Goal: Feedback & Contribution: Submit feedback/report problem

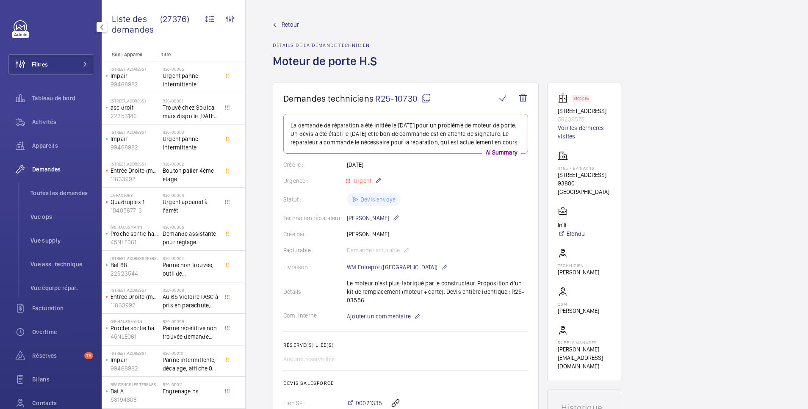
click at [53, 171] on span "Demandes" at bounding box center [62, 169] width 61 height 8
click at [285, 23] on span "Retour" at bounding box center [290, 24] width 17 height 8
click at [47, 99] on span "Tableau de bord" at bounding box center [62, 98] width 61 height 8
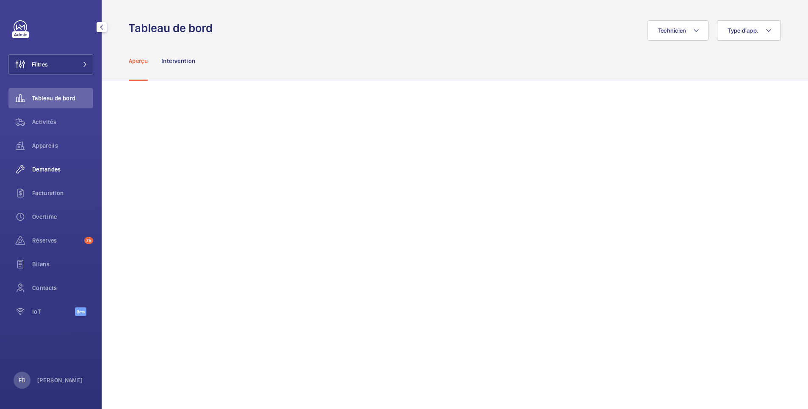
click at [48, 168] on span "Demandes" at bounding box center [62, 169] width 61 height 8
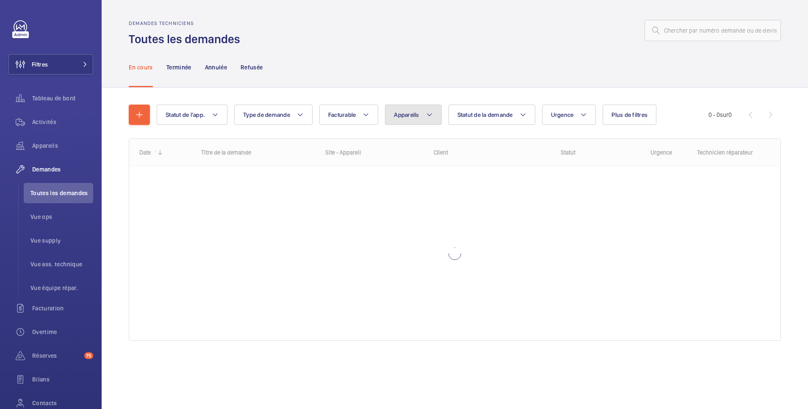
click at [404, 118] on span "Appareils" at bounding box center [406, 114] width 25 height 7
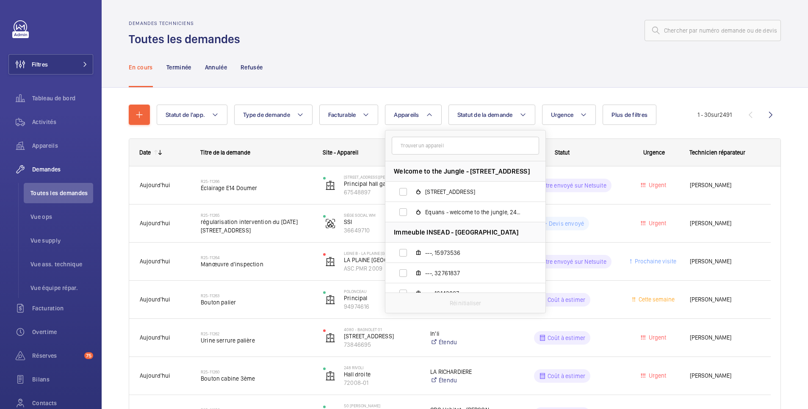
click at [404, 145] on input "text" at bounding box center [465, 146] width 147 height 18
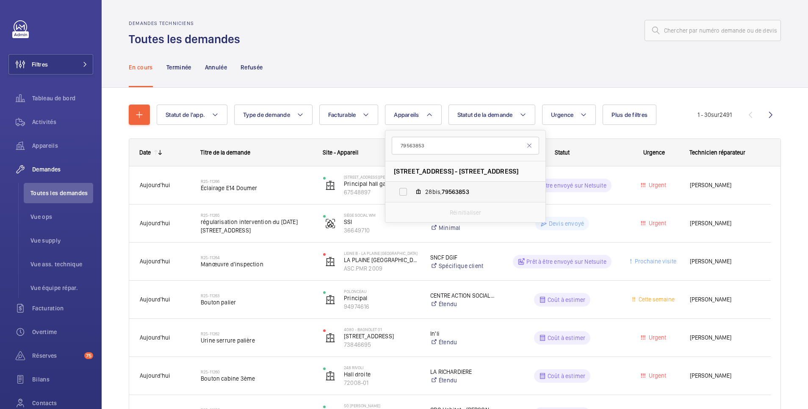
type input "79563853"
click at [407, 193] on label "28bis, 79563853" at bounding box center [458, 192] width 147 height 20
click at [407, 193] on input "28bis, 79563853" at bounding box center [403, 191] width 17 height 17
checkbox input "true"
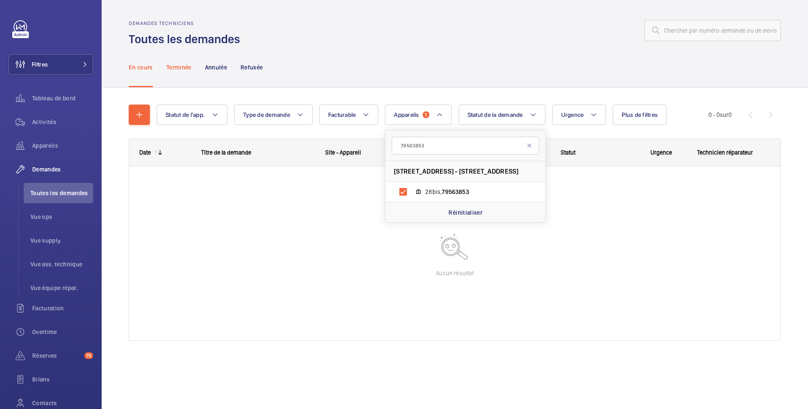
click at [186, 64] on p "Terminée" at bounding box center [178, 67] width 25 height 8
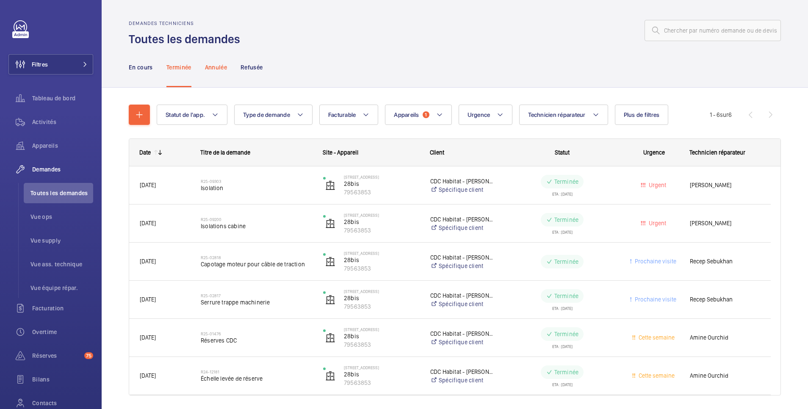
click at [222, 69] on p "Annulée" at bounding box center [216, 67] width 22 height 8
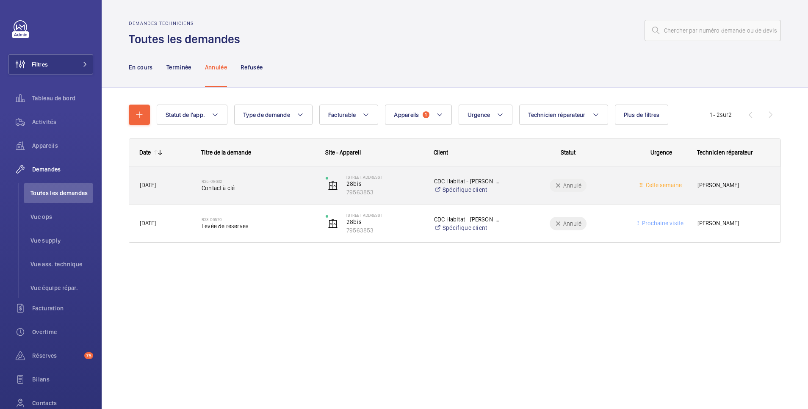
click at [532, 180] on wm-front-pills-cell "Annulé" at bounding box center [568, 186] width 113 height 14
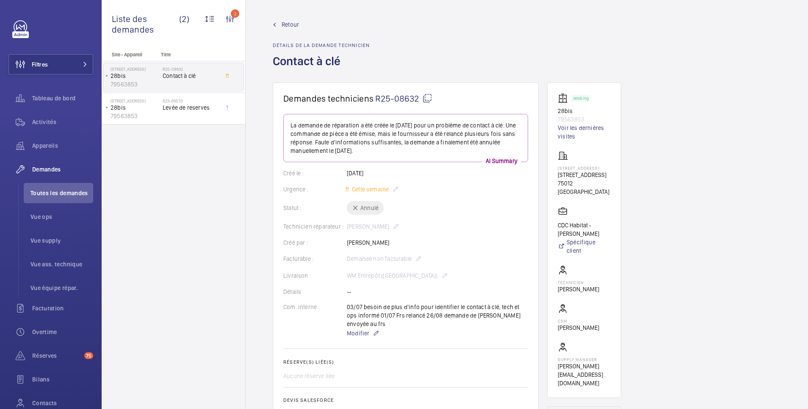
click at [357, 208] on div "Statut : Annulé" at bounding box center [405, 208] width 245 height 14
click at [290, 22] on span "Retour" at bounding box center [290, 24] width 17 height 8
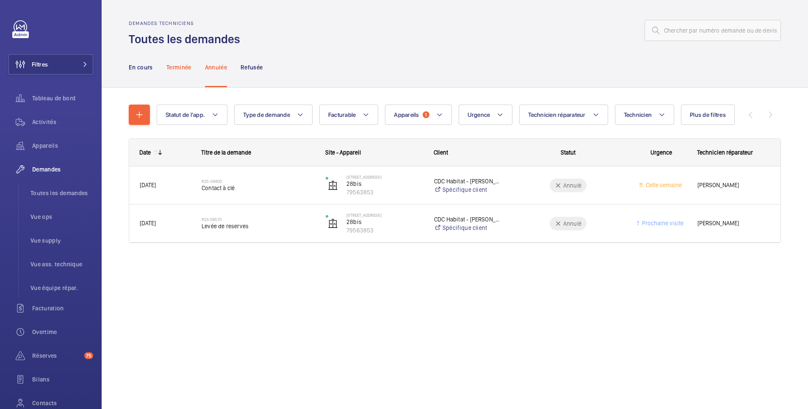
click at [177, 64] on p "Terminée" at bounding box center [178, 67] width 25 height 8
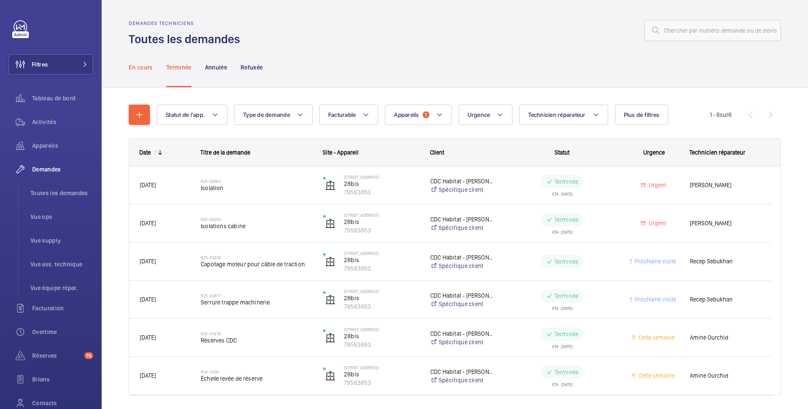
click at [142, 67] on p "En cours" at bounding box center [141, 67] width 24 height 8
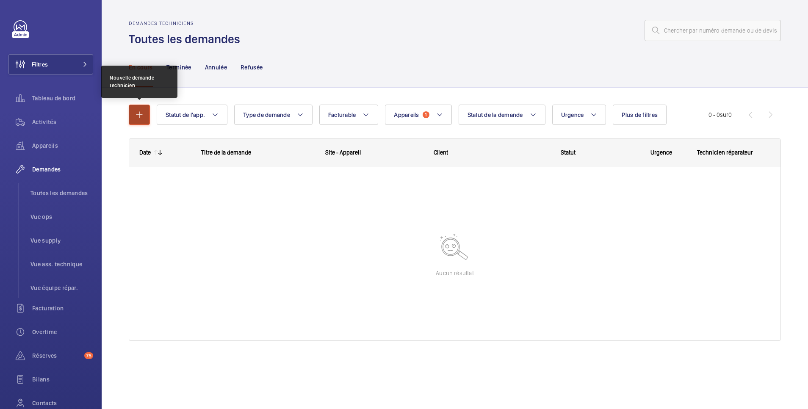
click at [139, 115] on mat-icon "button" at bounding box center [139, 115] width 10 height 10
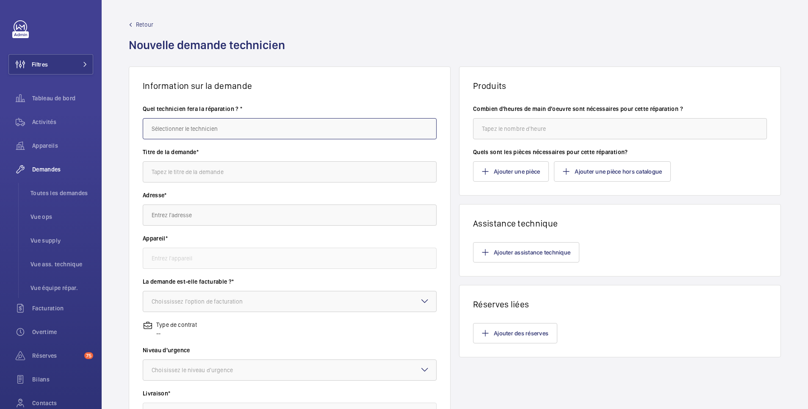
click at [187, 133] on input "text" at bounding box center [290, 128] width 294 height 21
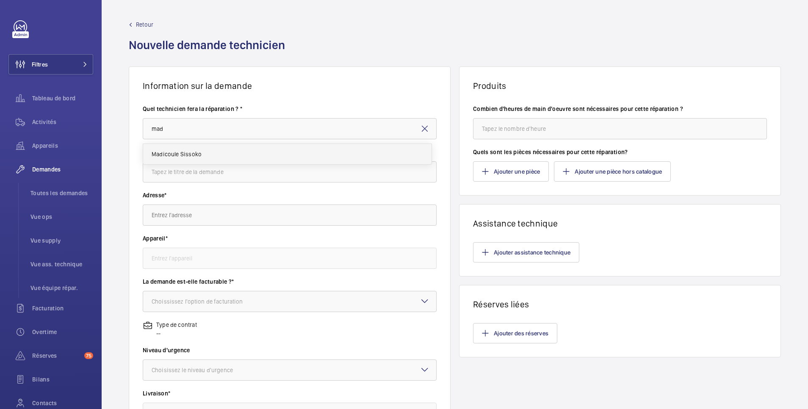
click at [187, 152] on span "Madicoule Sissoko" at bounding box center [177, 154] width 50 height 8
type input "Madicoule Sissoko"
click at [184, 166] on input "text" at bounding box center [290, 171] width 294 height 21
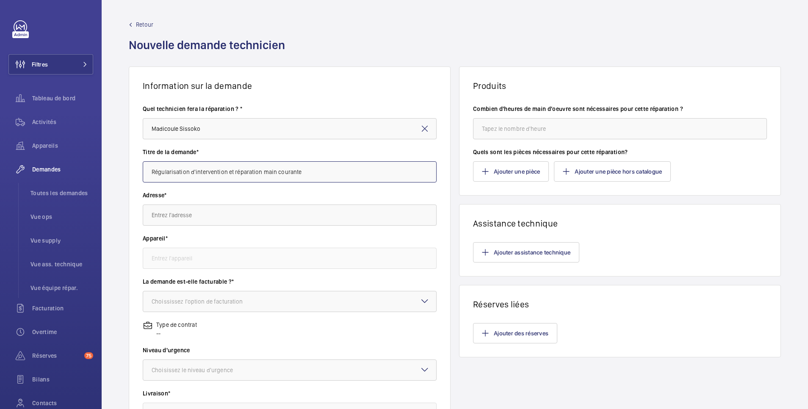
type input "Régularisation d'intervention et réparation main courante"
click at [177, 212] on input "text" at bounding box center [290, 215] width 294 height 21
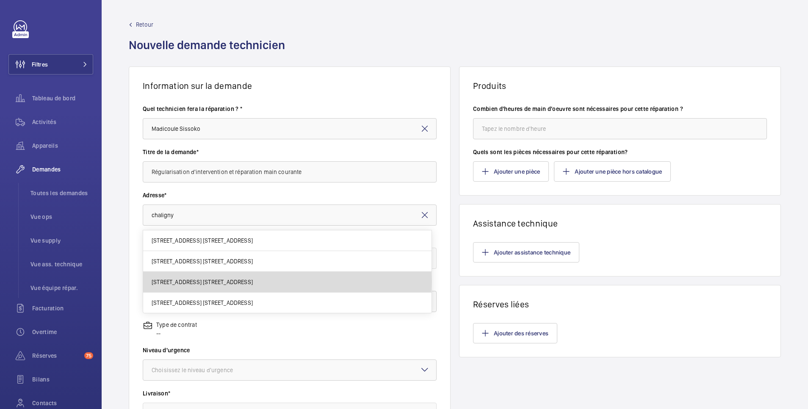
click at [181, 282] on span "28 bis rue de Chaligny 28 bis rue de Chaligny, 75012 PARIS" at bounding box center [202, 282] width 101 height 8
type input "28 bis rue de Chaligny 28 bis rue de Chaligny, 75012 PARIS"
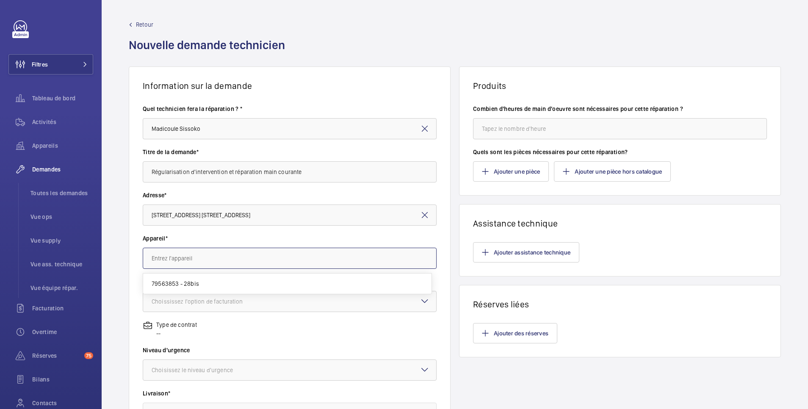
click at [179, 258] on input "text" at bounding box center [290, 258] width 294 height 21
paste input "79563853"
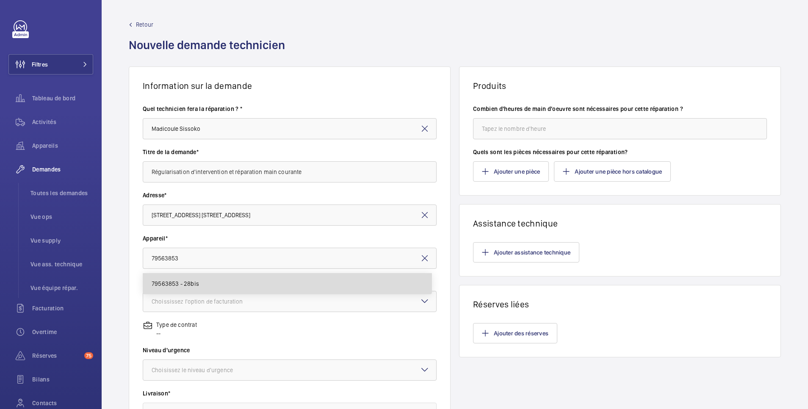
click at [201, 288] on mat-option "79563853 - 28bis" at bounding box center [287, 284] width 288 height 20
type input "79563853 - 28bis"
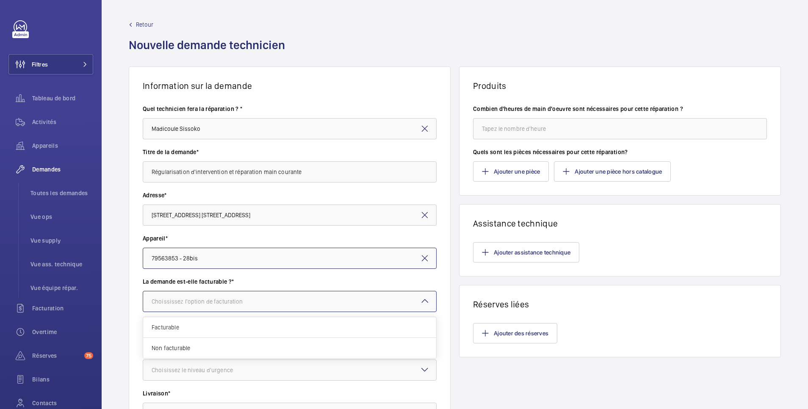
click at [203, 304] on div "Choississez l'option de facturation" at bounding box center [208, 301] width 113 height 8
click at [196, 332] on div "Facturable" at bounding box center [289, 327] width 293 height 21
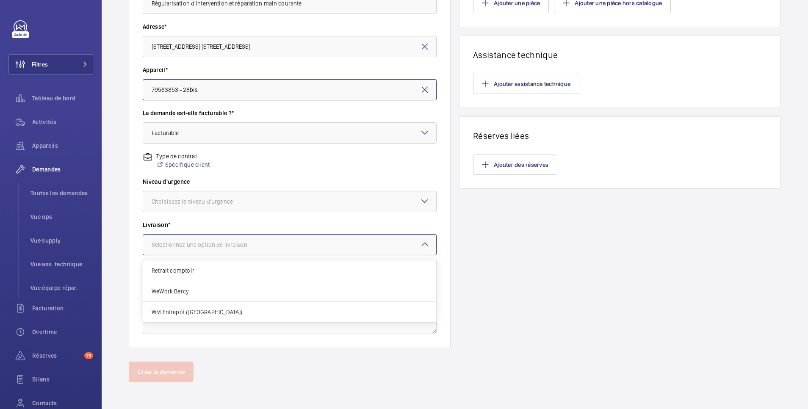
click at [221, 248] on div "Sélectionnez une option de livraison" at bounding box center [210, 245] width 117 height 8
click at [211, 270] on span "Retrait comptoir" at bounding box center [290, 270] width 276 height 8
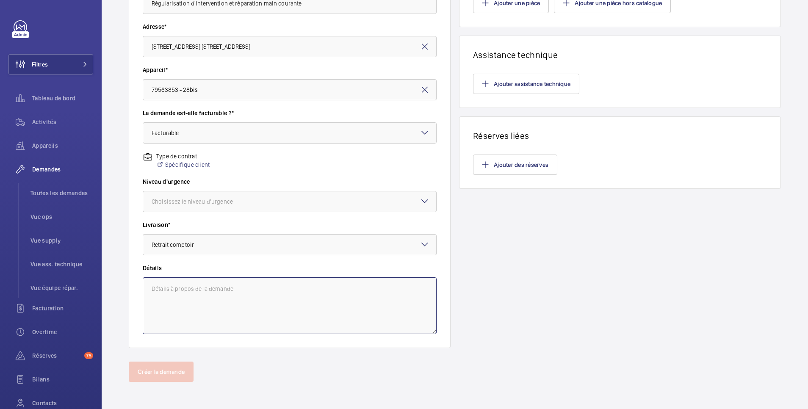
click at [206, 292] on textarea at bounding box center [290, 305] width 294 height 57
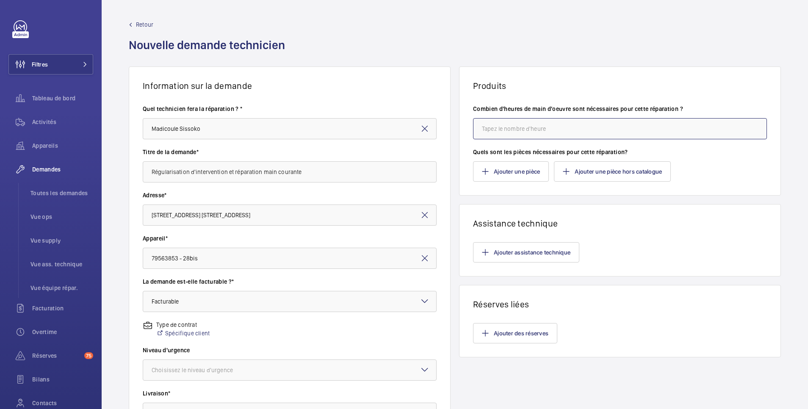
click at [535, 135] on input "number" at bounding box center [620, 128] width 294 height 21
click at [520, 130] on input "number" at bounding box center [620, 128] width 294 height 21
type input "4"
click at [681, 164] on div "Ajouter une pièce Ajouter une pièce hors catalogue" at bounding box center [620, 171] width 294 height 20
click at [534, 255] on button "Ajouter assistance technique" at bounding box center [526, 252] width 106 height 20
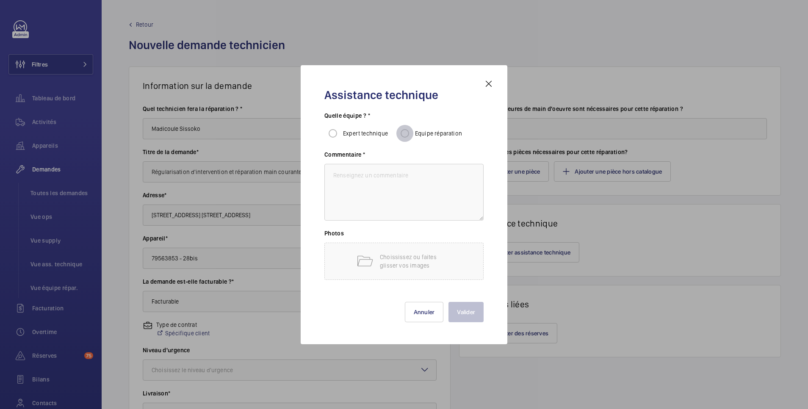
click at [405, 133] on input "Equipe réparation" at bounding box center [404, 133] width 17 height 17
radio input "true"
click at [413, 177] on textarea at bounding box center [403, 192] width 159 height 57
type textarea "REMISE EN PLACE DE LA MAIN COURANTE"
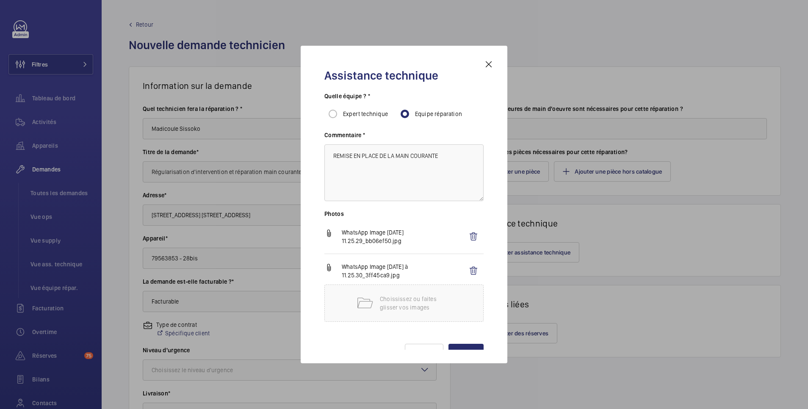
scroll to position [23, 0]
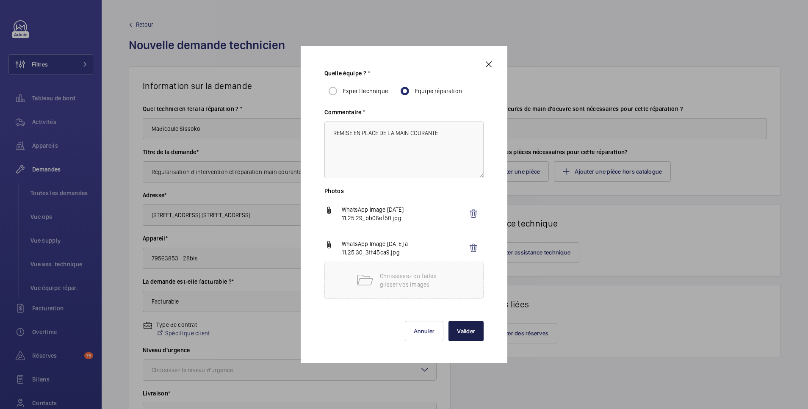
click at [457, 329] on button "Valider" at bounding box center [465, 331] width 35 height 20
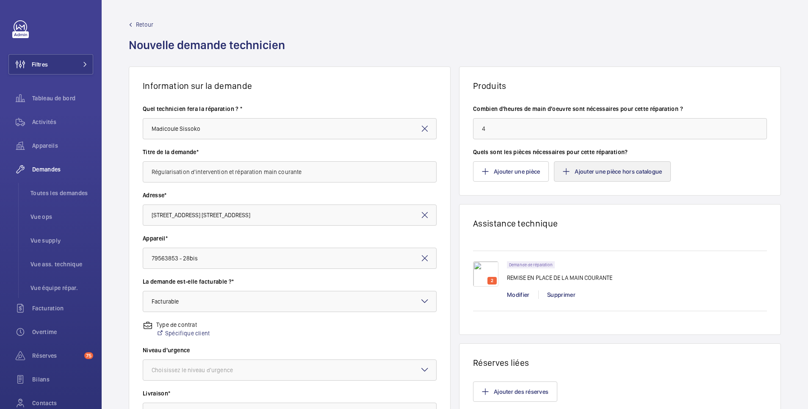
scroll to position [169, 0]
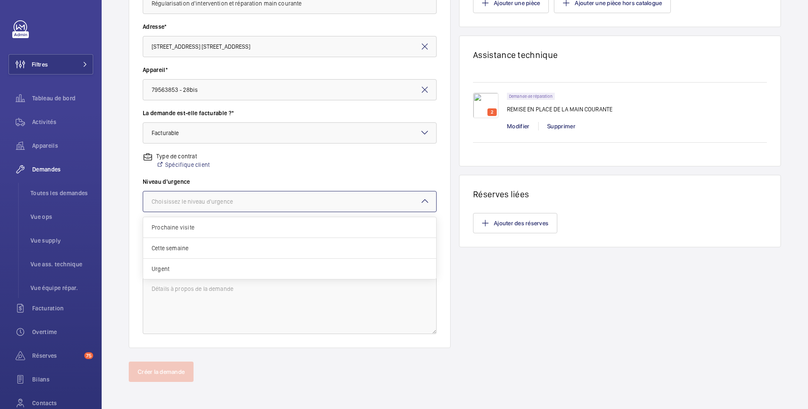
click at [246, 200] on div "Choisissez le niveau d'urgence" at bounding box center [203, 201] width 102 height 8
click at [211, 247] on span "Cette semaine" at bounding box center [290, 248] width 276 height 8
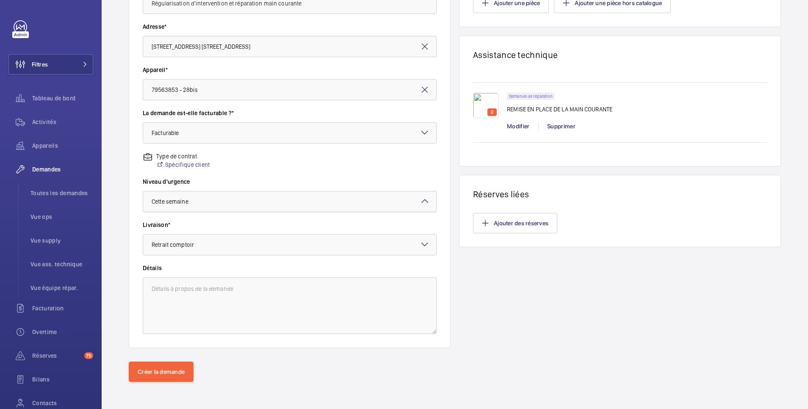
click at [213, 206] on div at bounding box center [289, 201] width 293 height 20
click at [199, 248] on span "Cette semaine" at bounding box center [286, 248] width 269 height 8
click at [181, 373] on button "Créer la demande" at bounding box center [161, 372] width 65 height 20
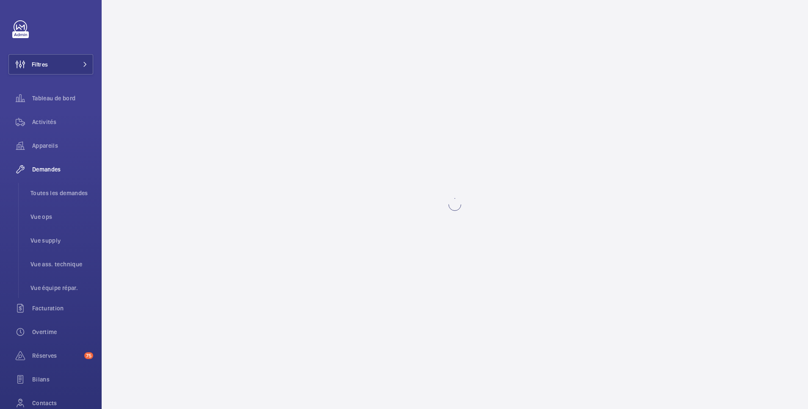
scroll to position [0, 0]
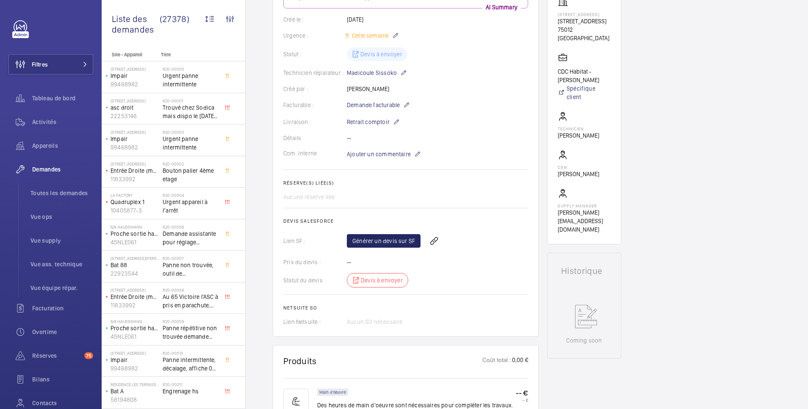
scroll to position [339, 0]
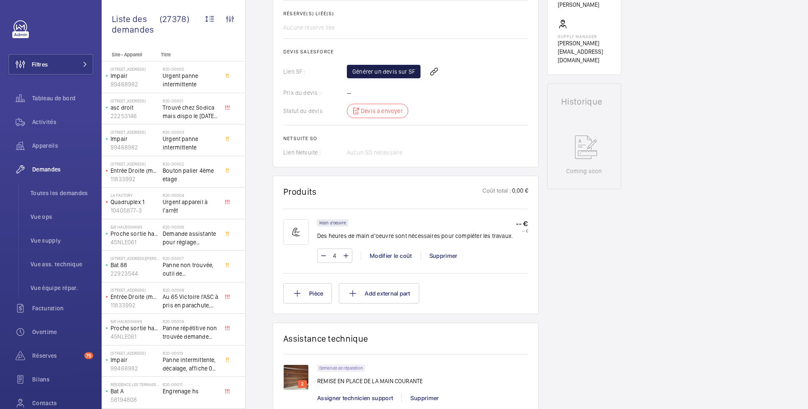
click at [400, 69] on link "Générer un devis sur SF" at bounding box center [384, 72] width 74 height 14
click at [44, 118] on span "Activités" at bounding box center [62, 122] width 61 height 8
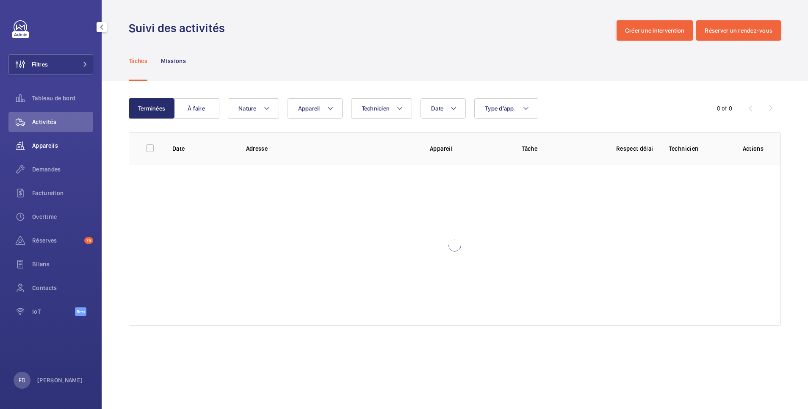
click at [46, 147] on span "Appareils" at bounding box center [62, 145] width 61 height 8
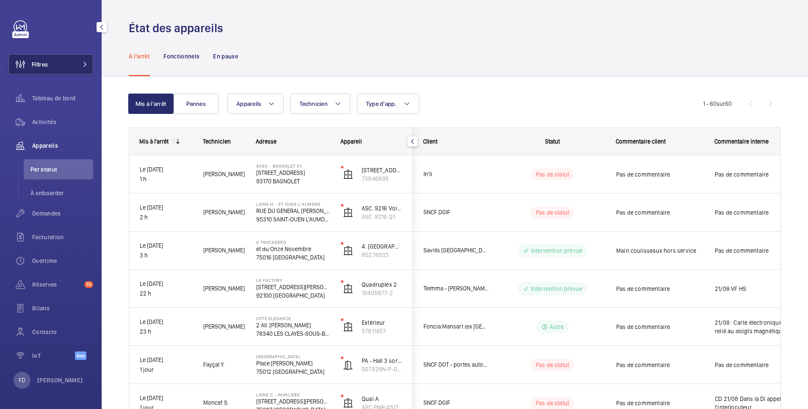
click at [57, 60] on button "Filtres" at bounding box center [50, 64] width 85 height 20
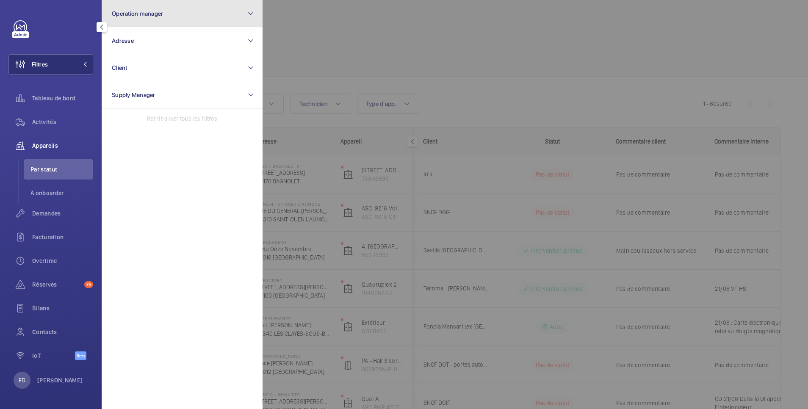
click at [133, 11] on span "Operation manager" at bounding box center [137, 13] width 51 height 7
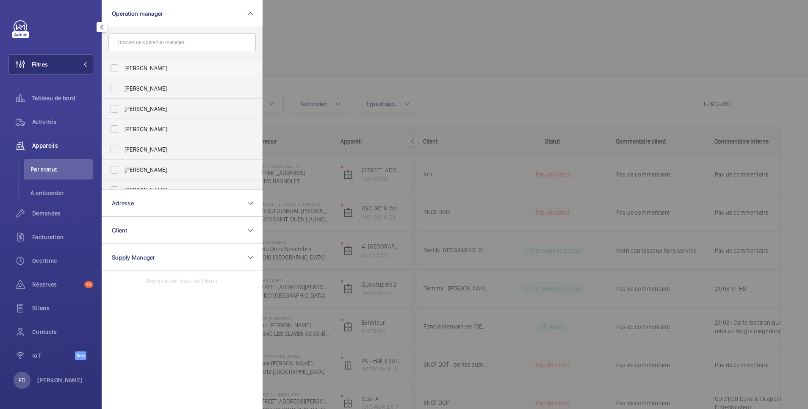
click at [136, 66] on span "[PERSON_NAME]" at bounding box center [183, 68] width 116 height 8
click at [123, 66] on input "[PERSON_NAME]" at bounding box center [114, 68] width 17 height 17
checkbox input "true"
click at [319, 36] on div at bounding box center [667, 204] width 808 height 409
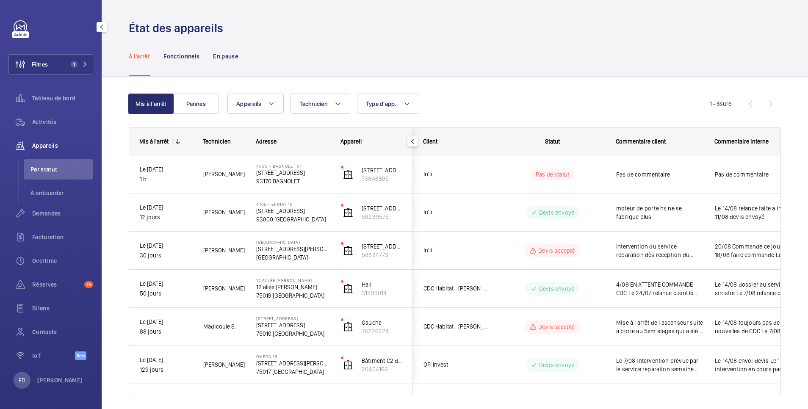
click at [50, 142] on span "Appareils" at bounding box center [62, 145] width 61 height 8
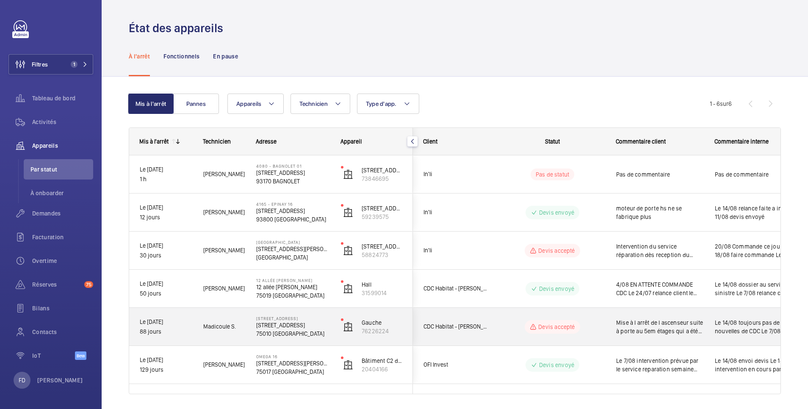
click at [749, 324] on span "Le 14/08 toujours pas de nouvelles de CDC Le 7/08 relance client 4/08 EN ATTENT…" at bounding box center [753, 326] width 77 height 17
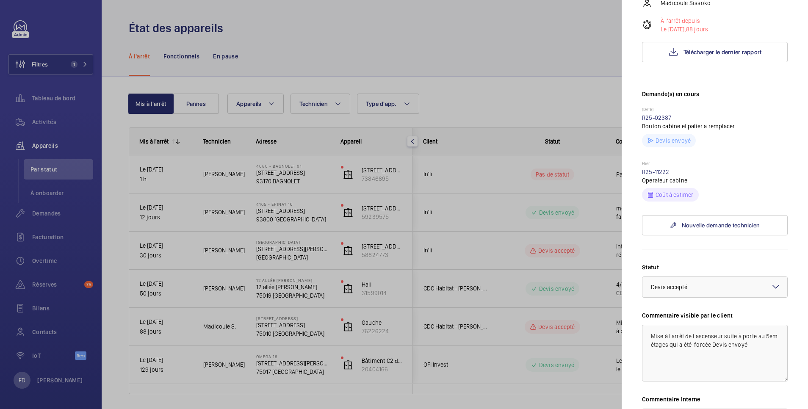
scroll to position [324, 0]
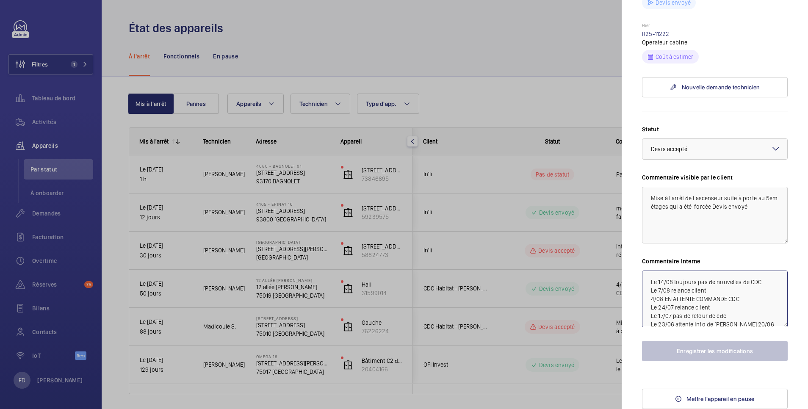
drag, startPoint x: 650, startPoint y: 281, endPoint x: 658, endPoint y: 280, distance: 8.1
click at [650, 281] on textarea "Le 14/08 toujours pas de nouvelles de CDC Le 7/08 relance client 4/08 EN ATTENT…" at bounding box center [715, 299] width 146 height 57
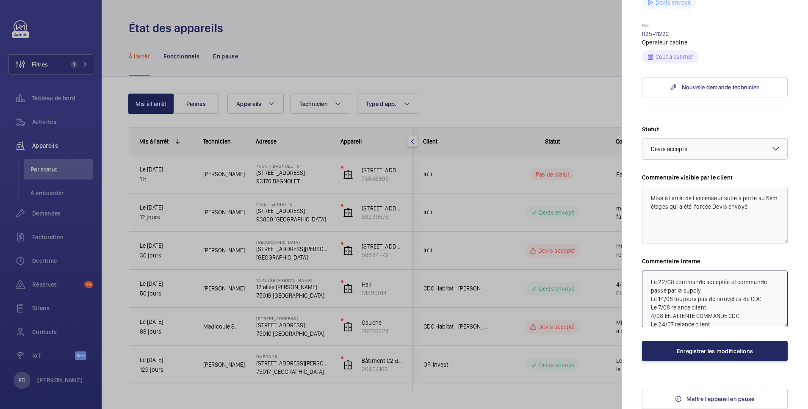
type textarea "Le 22/08 commande acceptée et commande passé par la supply Le 14/08 toujours pa…"
click at [720, 351] on button "Enregistrer les modifications" at bounding box center [715, 351] width 146 height 20
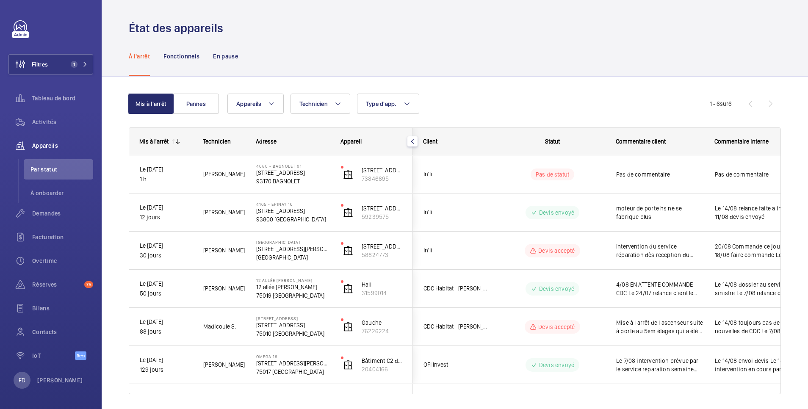
scroll to position [0, 0]
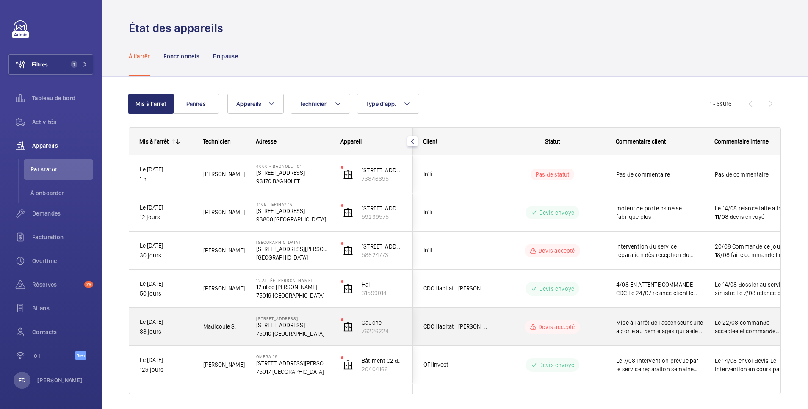
click at [754, 321] on span "Le 22/08 commande acceptée et commande passé par la supply Le 14/08 toujours pa…" at bounding box center [753, 326] width 77 height 17
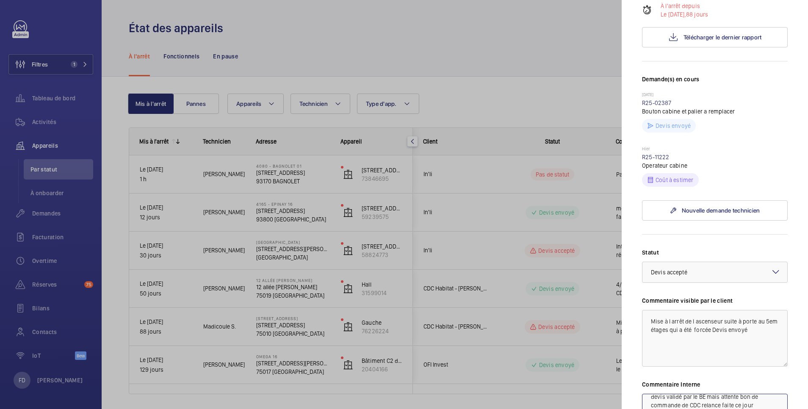
scroll to position [169, 0]
click at [661, 160] on link "R25-11222" at bounding box center [656, 156] width 28 height 7
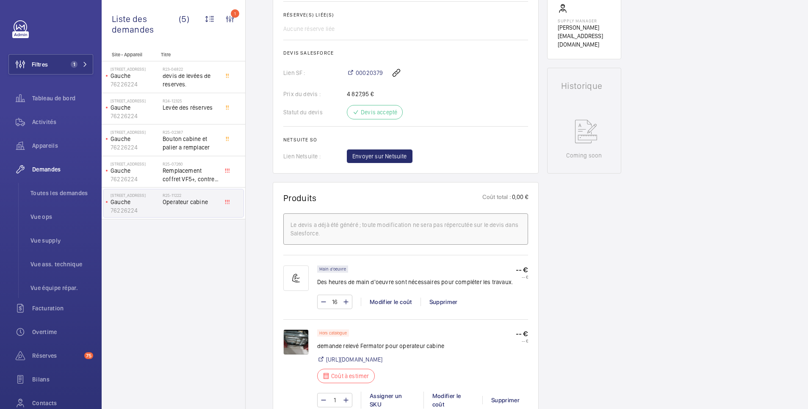
scroll to position [508, 0]
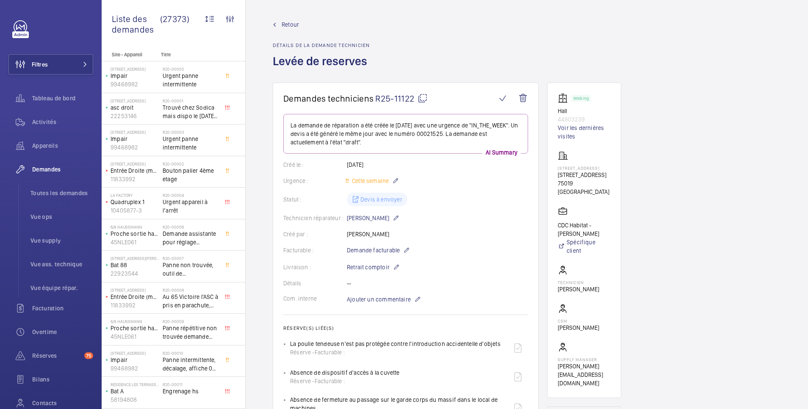
scroll to position [169, 0]
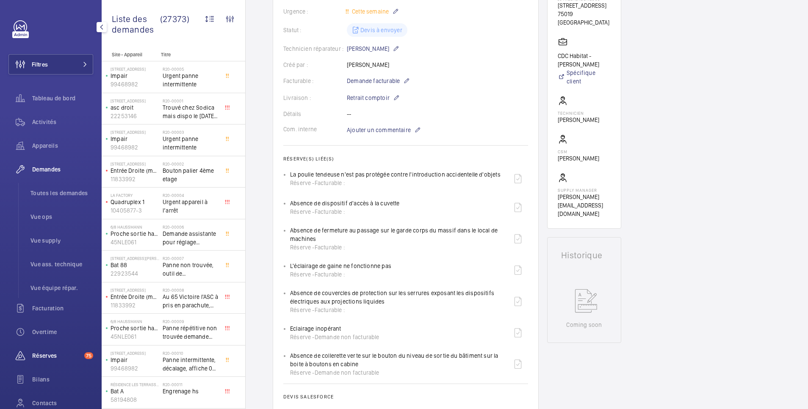
click at [51, 355] on span "Réserves" at bounding box center [56, 355] width 49 height 8
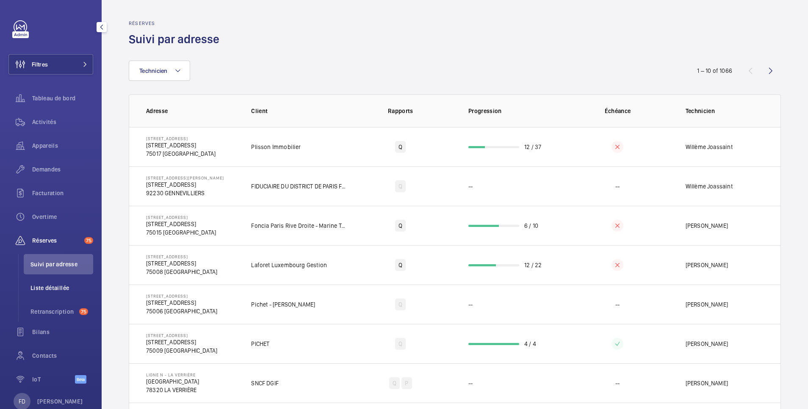
click at [46, 288] on span "Liste détaillée" at bounding box center [61, 288] width 63 height 8
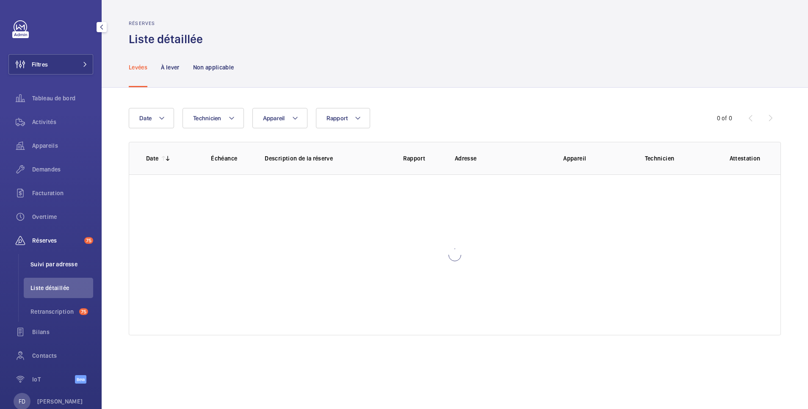
click at [61, 263] on span "Suivi par adresse" at bounding box center [61, 264] width 63 height 8
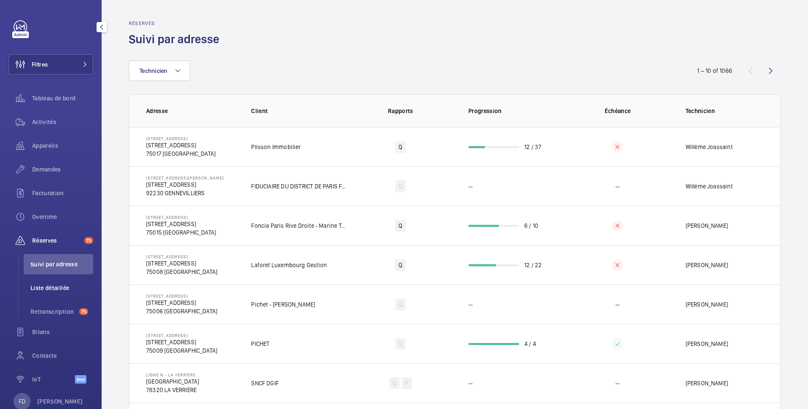
click at [58, 287] on span "Liste détaillée" at bounding box center [61, 288] width 63 height 8
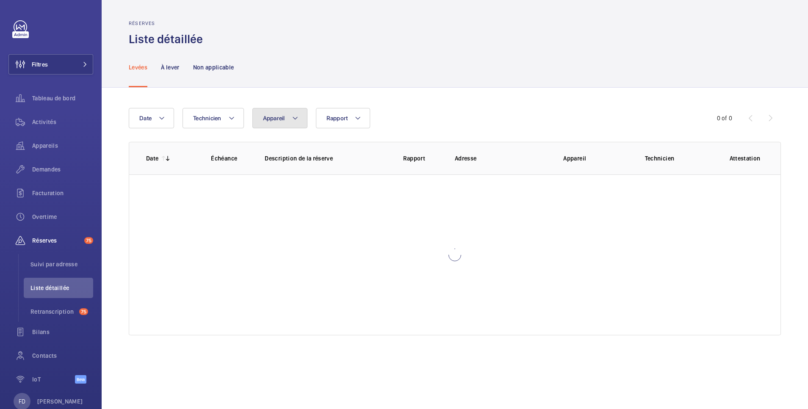
click at [270, 121] on span "Appareil" at bounding box center [274, 118] width 22 height 7
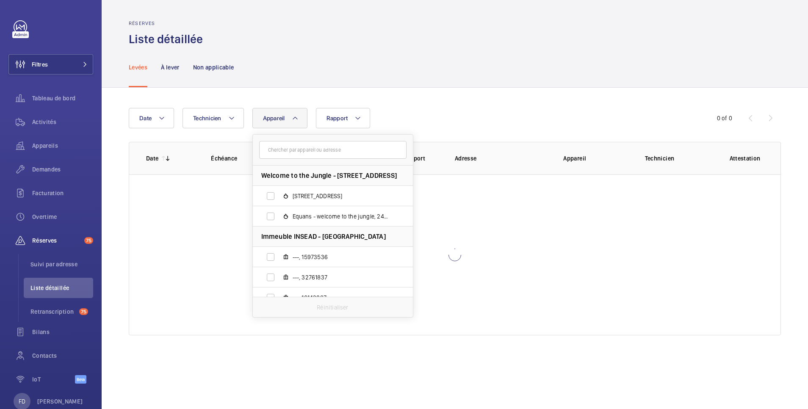
click at [310, 151] on input "text" at bounding box center [332, 150] width 147 height 18
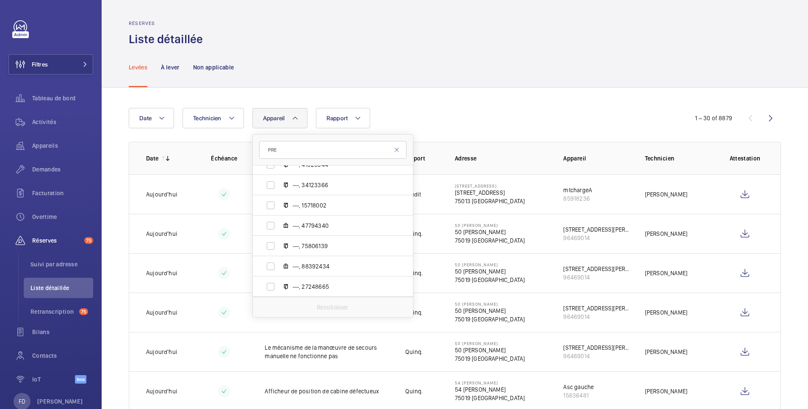
scroll to position [316, 0]
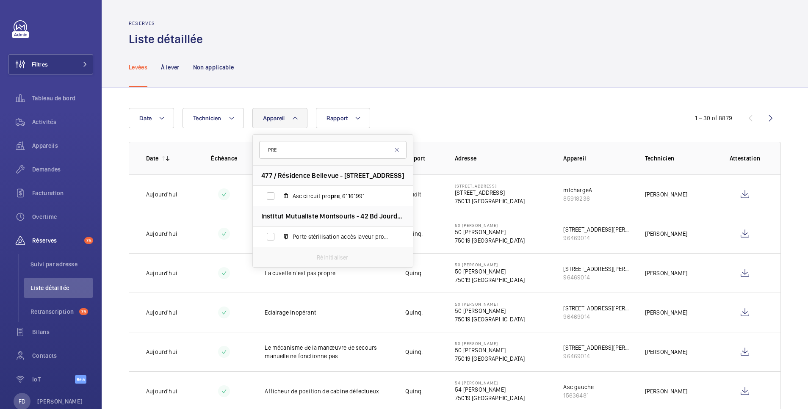
type input "PRE S"
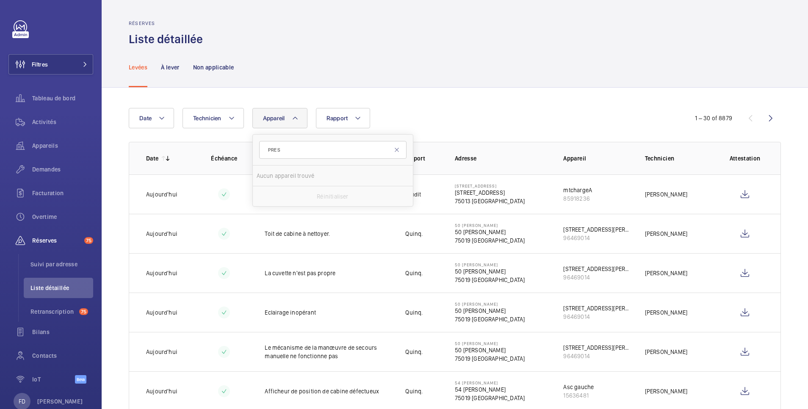
drag, startPoint x: 289, startPoint y: 147, endPoint x: 226, endPoint y: 145, distance: 63.1
click at [278, 122] on button "Appareil" at bounding box center [279, 118] width 55 height 20
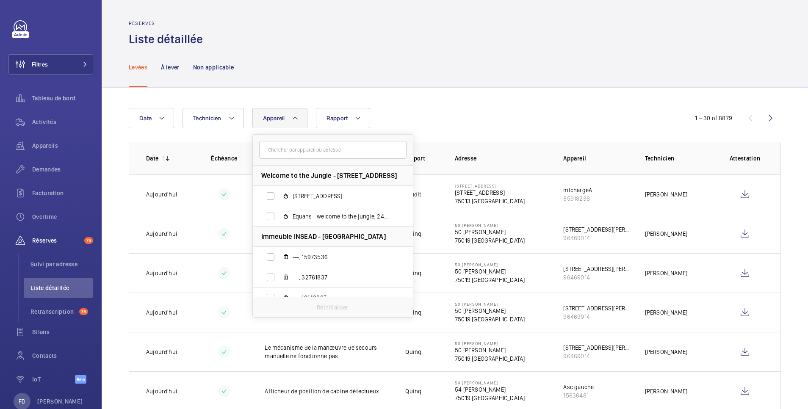
click at [291, 153] on input "text" at bounding box center [332, 150] width 147 height 18
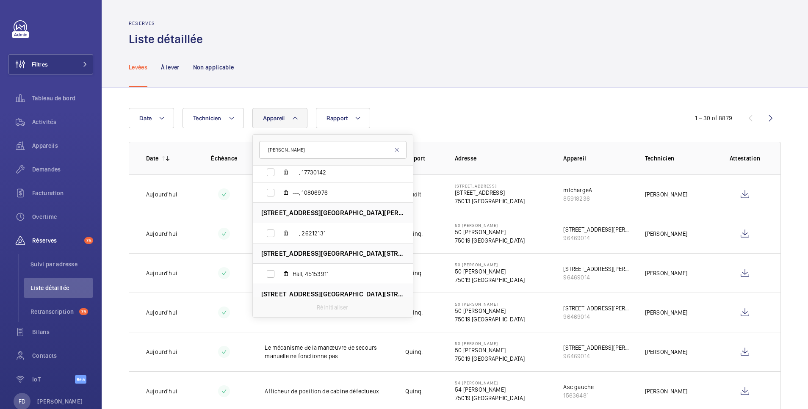
scroll to position [404, 0]
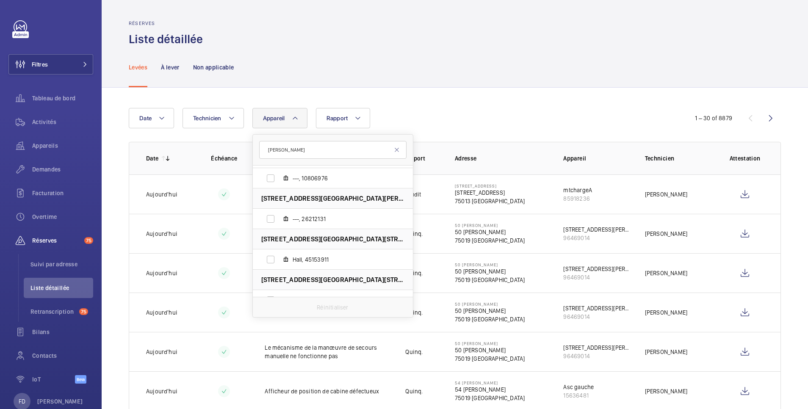
type input "GERVAIS"
click at [318, 277] on span "[STREET_ADDRESS][GEOGRAPHIC_DATA][STREET_ADDRESS][GEOGRAPHIC_DATA]" at bounding box center [332, 279] width 143 height 9
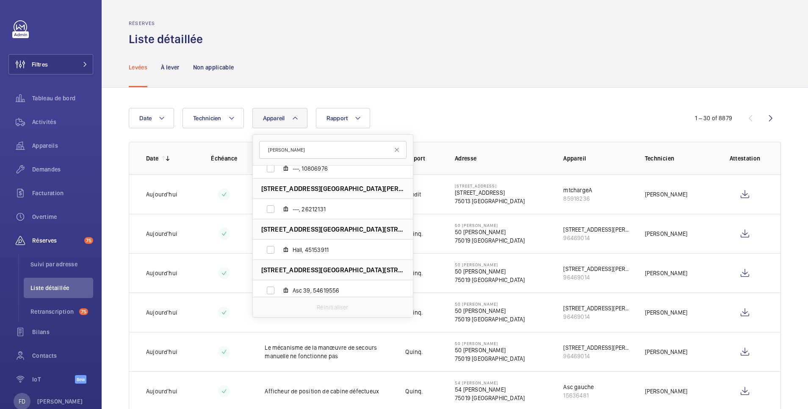
scroll to position [428, 0]
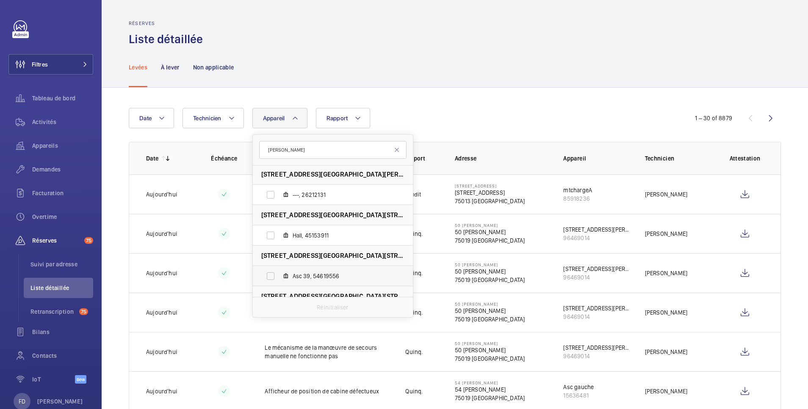
click at [273, 275] on label "Asc 39, 54619556" at bounding box center [326, 276] width 147 height 20
click at [273, 275] on input "Asc 39, 54619556" at bounding box center [270, 276] width 17 height 17
checkbox input "true"
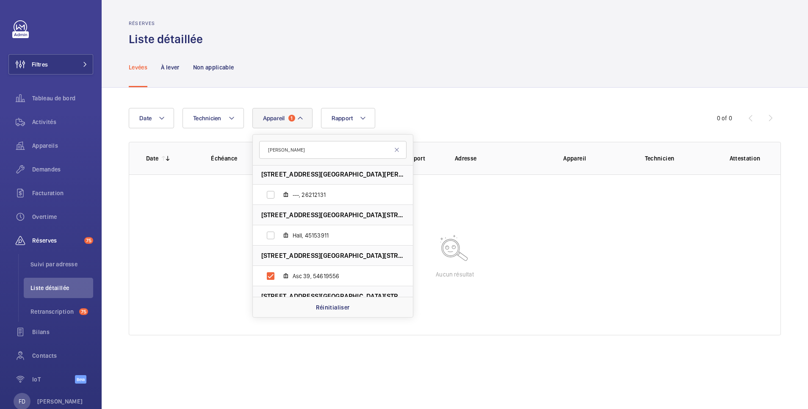
click at [439, 103] on div "Date Technicien Appareil 1 GERVAIS Immeuble Yvoire - 88 Rue André Joineau, 9331…" at bounding box center [455, 222] width 706 height 268
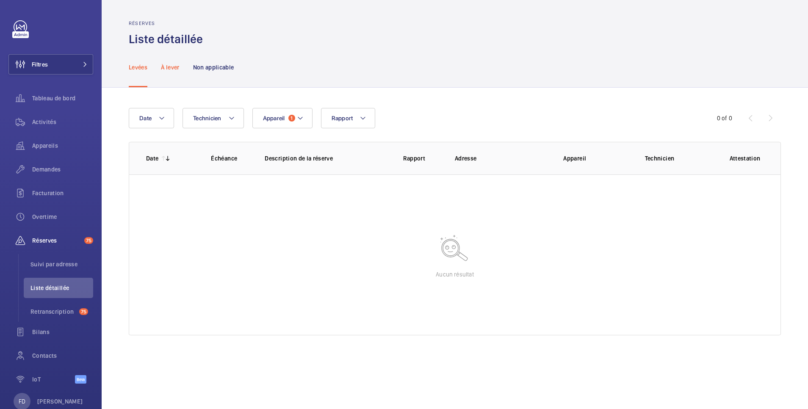
click at [172, 68] on p "À lever" at bounding box center [170, 67] width 18 height 8
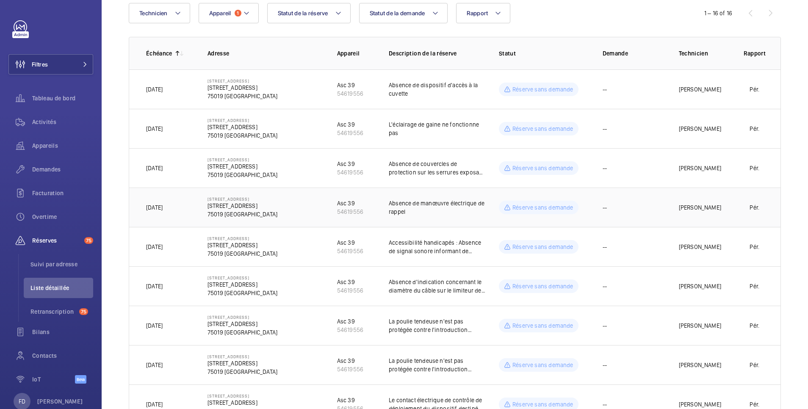
scroll to position [169, 0]
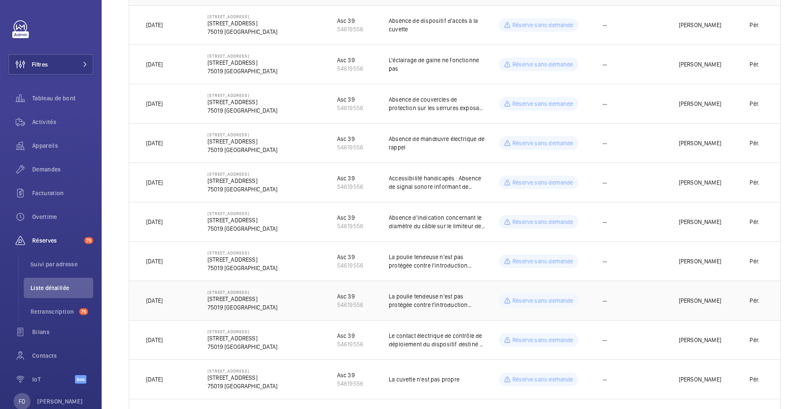
click at [729, 300] on td "Pér." at bounding box center [755, 300] width 52 height 39
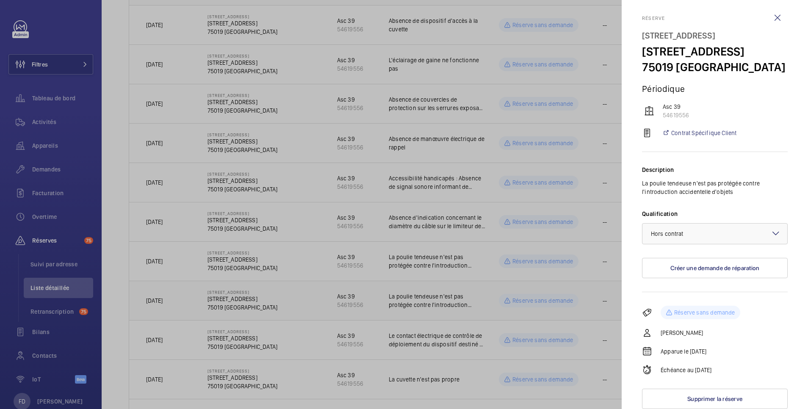
scroll to position [21, 0]
click at [730, 400] on button "Supprimer la réserve" at bounding box center [715, 399] width 146 height 20
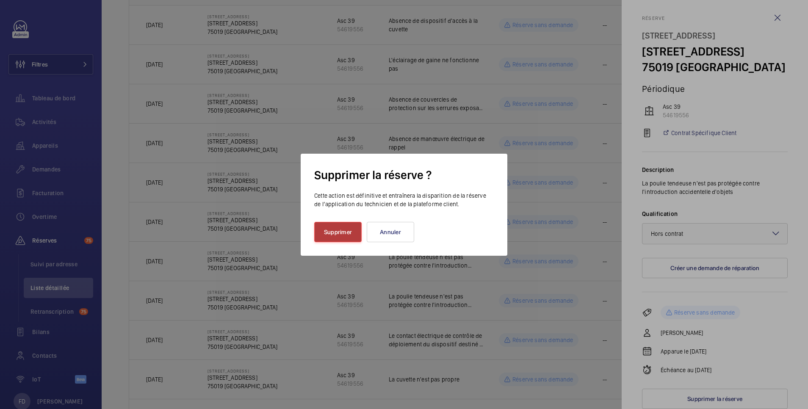
click at [340, 231] on button "Supprimer" at bounding box center [337, 232] width 47 height 20
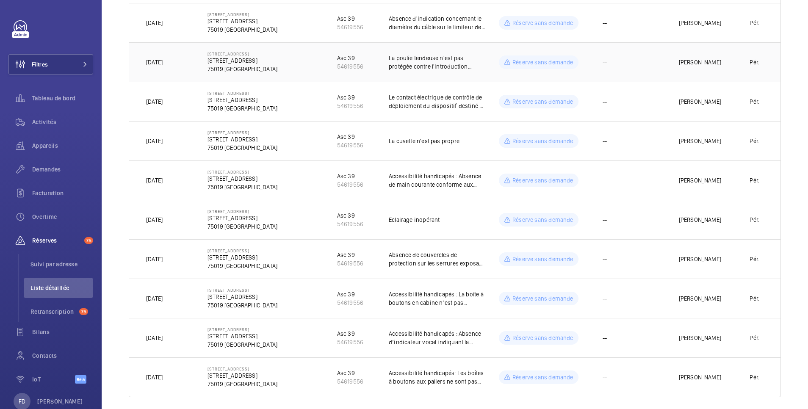
scroll to position [377, 0]
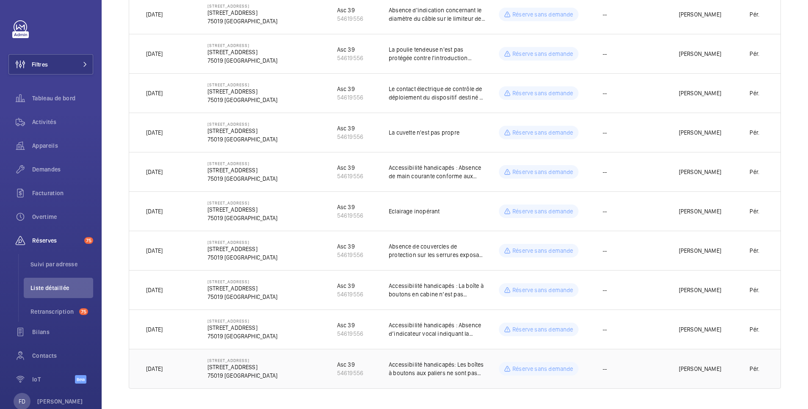
click at [485, 365] on td "Réserve sans demande" at bounding box center [537, 369] width 104 height 40
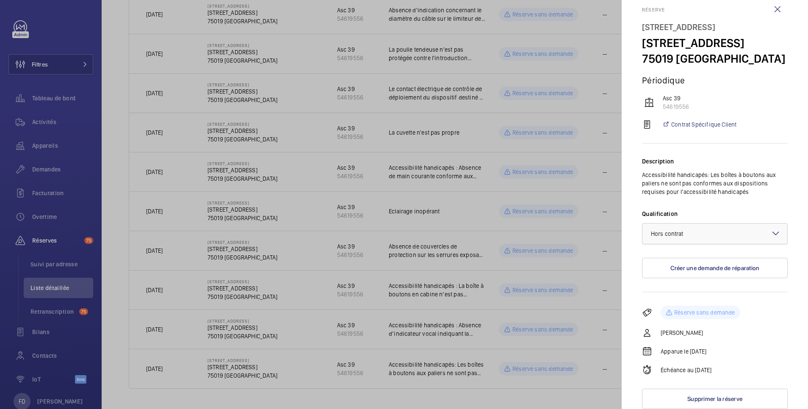
scroll to position [29, 0]
drag, startPoint x: 644, startPoint y: 27, endPoint x: 684, endPoint y: 46, distance: 44.1
click at [684, 46] on h4 "39 rue du Pré Saint Gervais 39 rue du Pré Saint Gervais 75019 PARIS" at bounding box center [715, 42] width 146 height 47
copy h4 "[STREET_ADDRESS]"
click at [443, 246] on div at bounding box center [404, 204] width 808 height 409
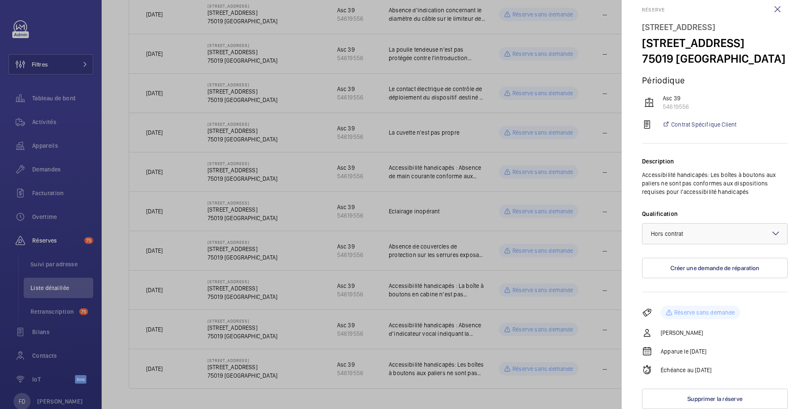
scroll to position [0, 0]
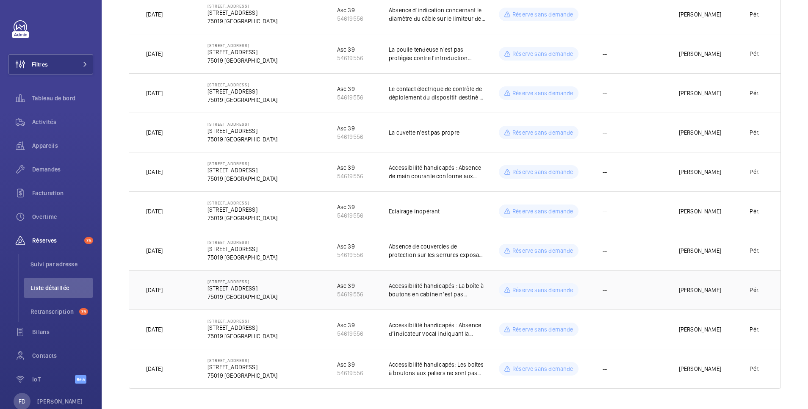
click at [470, 286] on p "Accessibilité handicapés : La boîte à boutons en cabine n’est pas conforme aux …" at bounding box center [437, 290] width 97 height 17
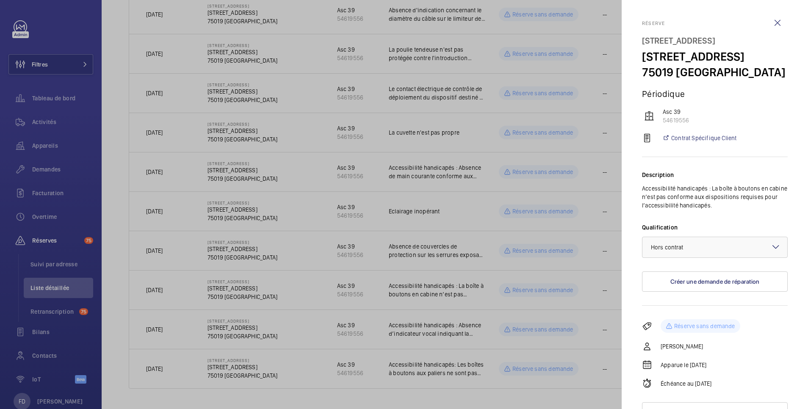
click at [470, 331] on div at bounding box center [404, 204] width 808 height 409
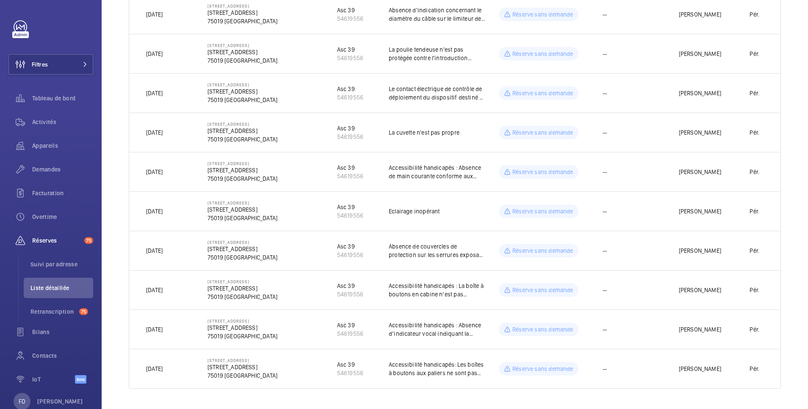
click at [470, 331] on p "Accessibilité handicapés : Absence d’indicateur vocal indiquant la position de …" at bounding box center [437, 329] width 97 height 17
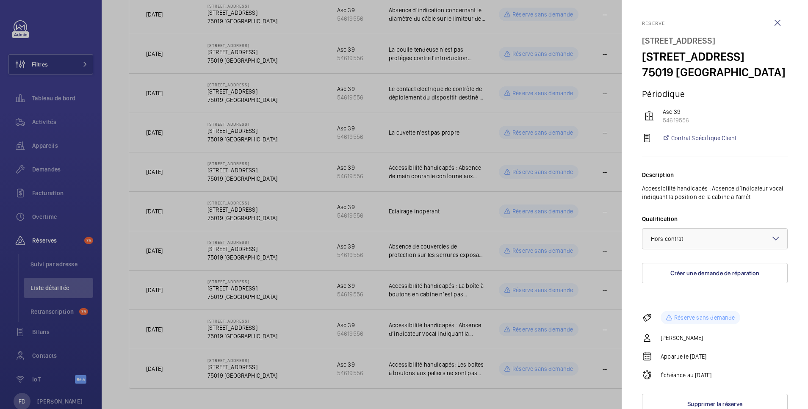
scroll to position [21, 0]
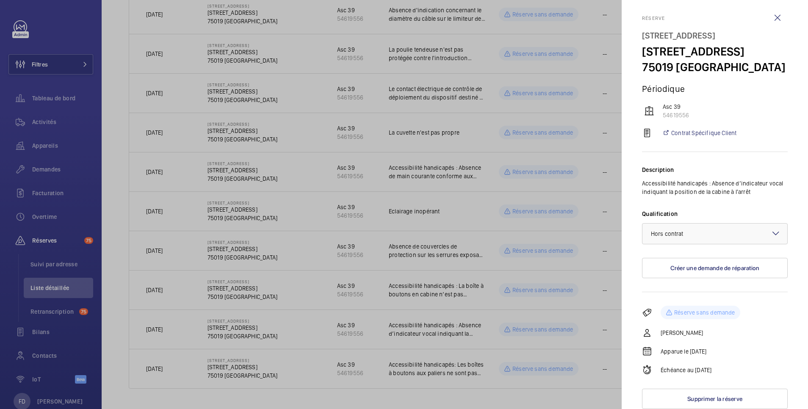
click at [446, 370] on div at bounding box center [404, 204] width 808 height 409
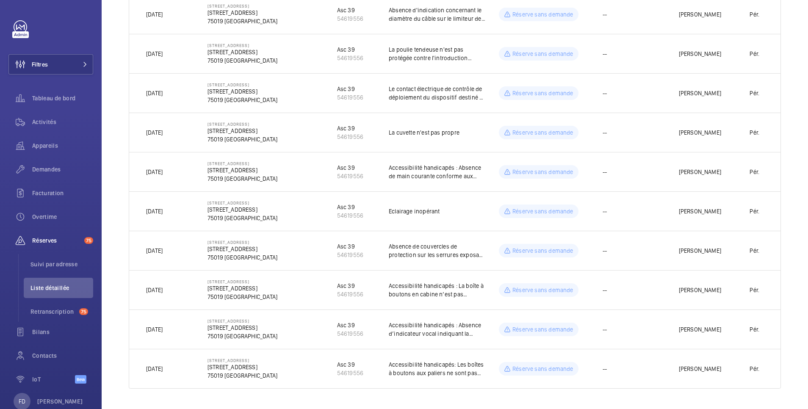
click at [446, 370] on p "Accessibilité handicapés: Les boîtes à boutons aux paliers ne sont pas conforme…" at bounding box center [437, 368] width 97 height 17
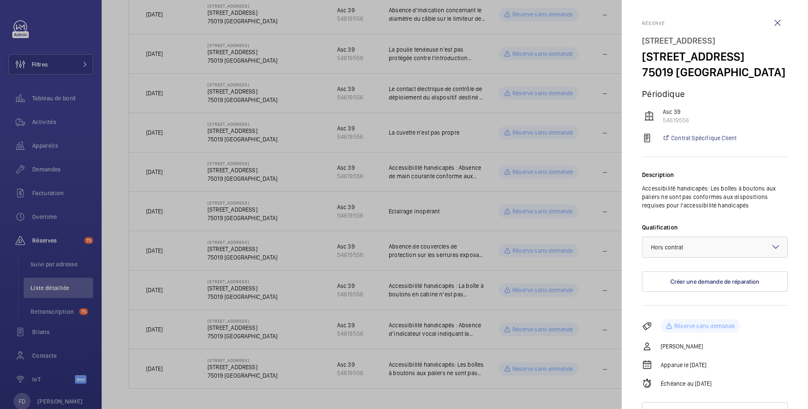
click at [449, 218] on div at bounding box center [404, 204] width 808 height 409
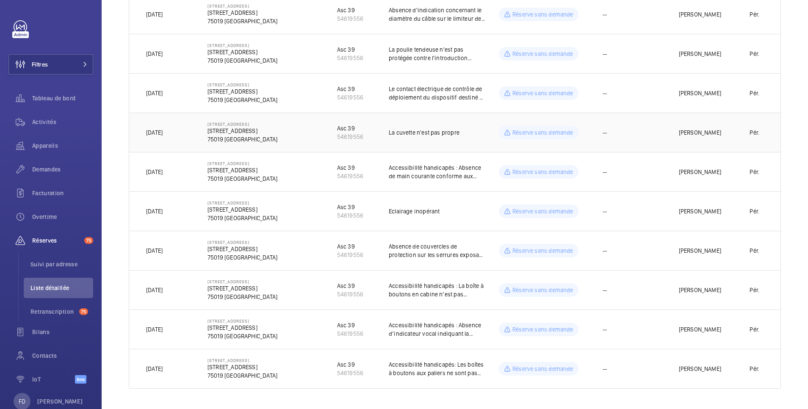
click at [637, 124] on td "--" at bounding box center [627, 132] width 76 height 39
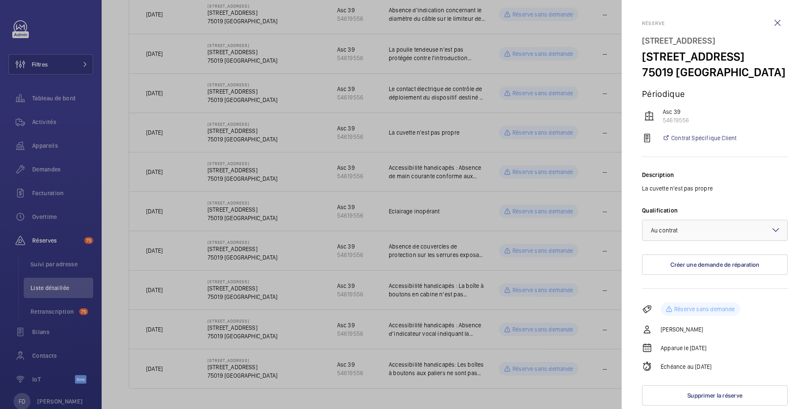
click at [482, 179] on div at bounding box center [404, 204] width 808 height 409
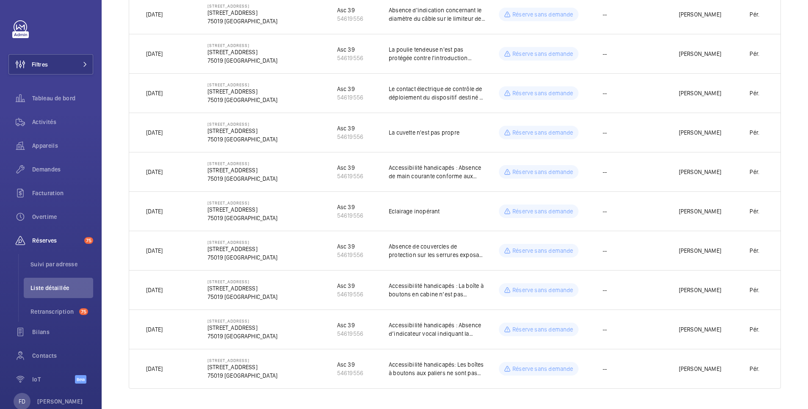
click at [485, 179] on td "Réserve sans demande" at bounding box center [537, 171] width 104 height 39
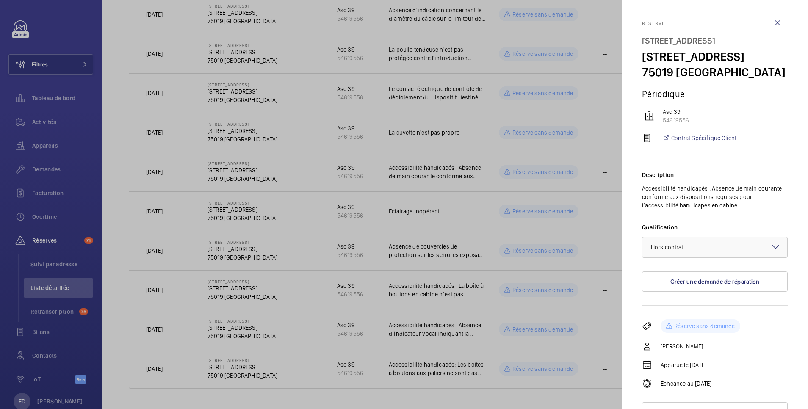
click at [482, 179] on div at bounding box center [404, 204] width 808 height 409
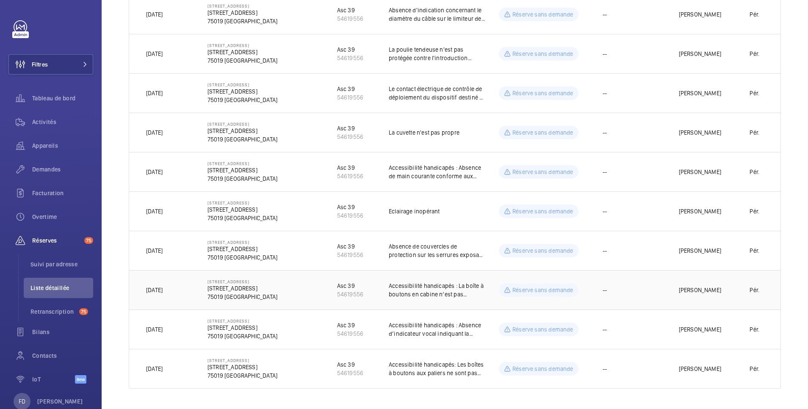
click at [485, 293] on td "Réserve sans demande" at bounding box center [537, 289] width 104 height 39
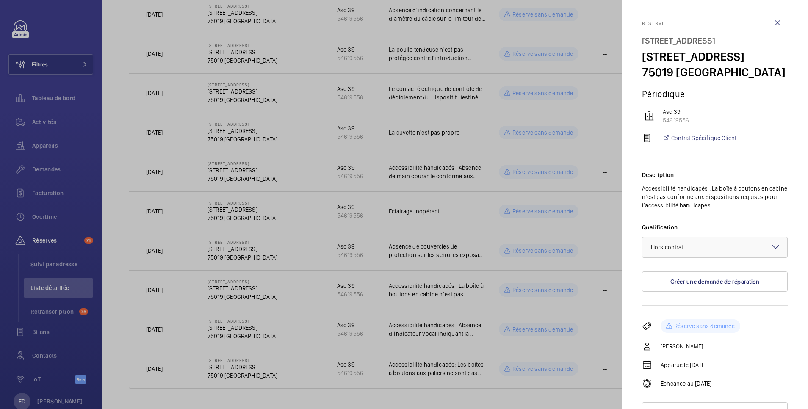
click at [340, 291] on div at bounding box center [404, 204] width 808 height 409
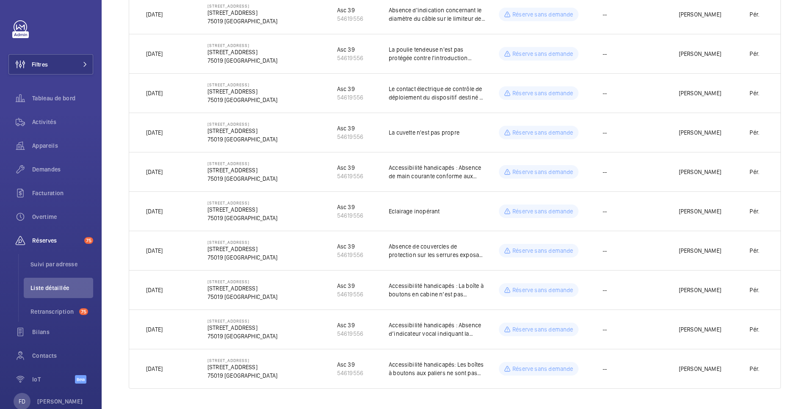
click at [340, 291] on div "54619556" at bounding box center [350, 294] width 26 height 8
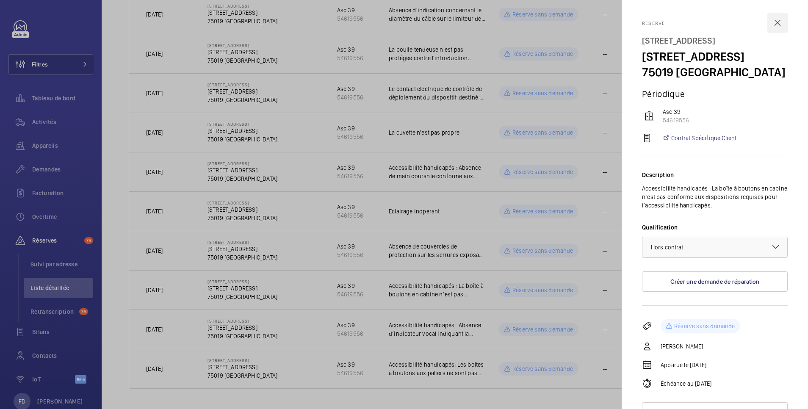
click at [771, 22] on wm-front-icon-button at bounding box center [777, 23] width 20 height 20
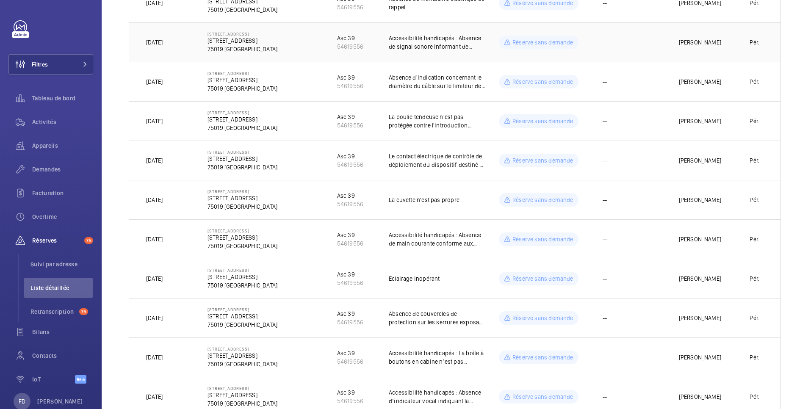
scroll to position [339, 0]
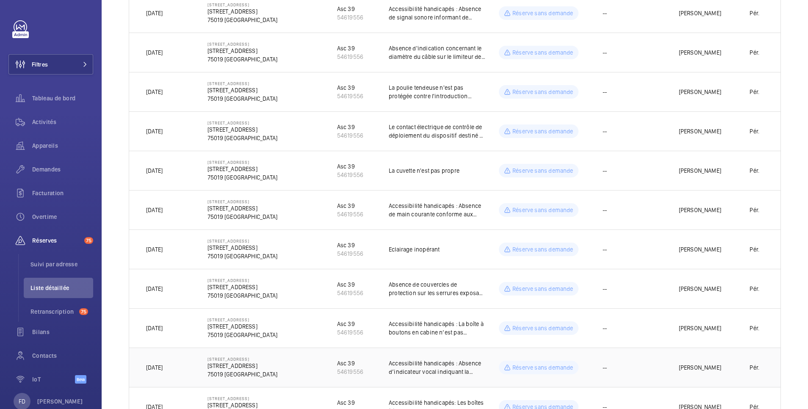
click at [446, 369] on p "Accessibilité handicapés : Absence d’indicateur vocal indiquant la position de …" at bounding box center [437, 367] width 97 height 17
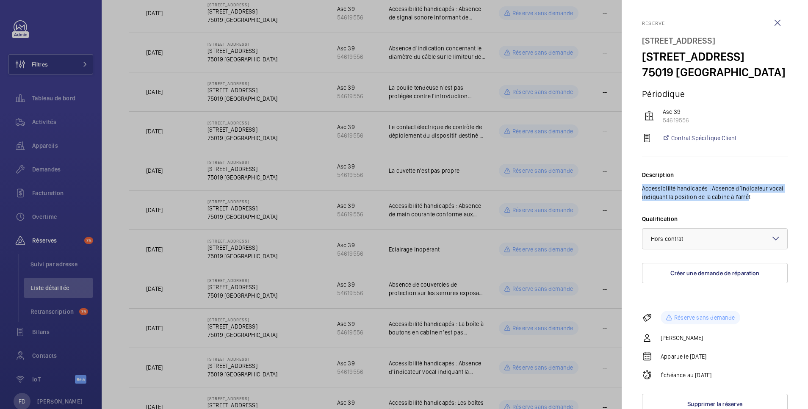
drag, startPoint x: 643, startPoint y: 202, endPoint x: 761, endPoint y: 209, distance: 118.0
click at [761, 201] on p "Accessibilité handicapés : Absence d’indicateur vocal indiquant la position de …" at bounding box center [715, 192] width 146 height 17
copy p "Accessibilité handicapés : Absence d’indicateur vocal indiquant la position de …"
click at [607, 176] on div at bounding box center [404, 204] width 808 height 409
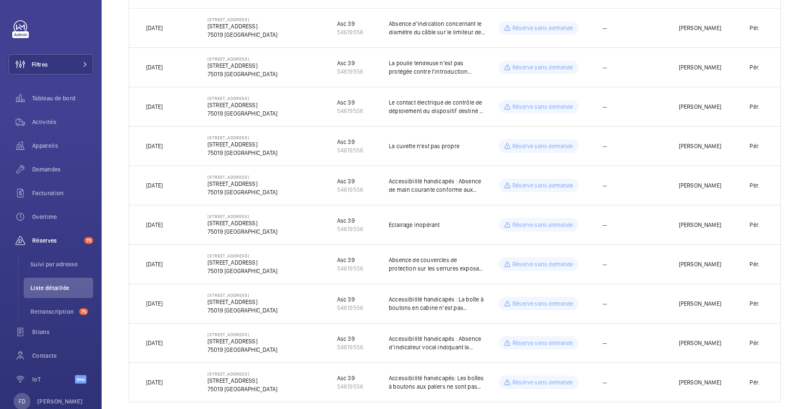
scroll to position [377, 0]
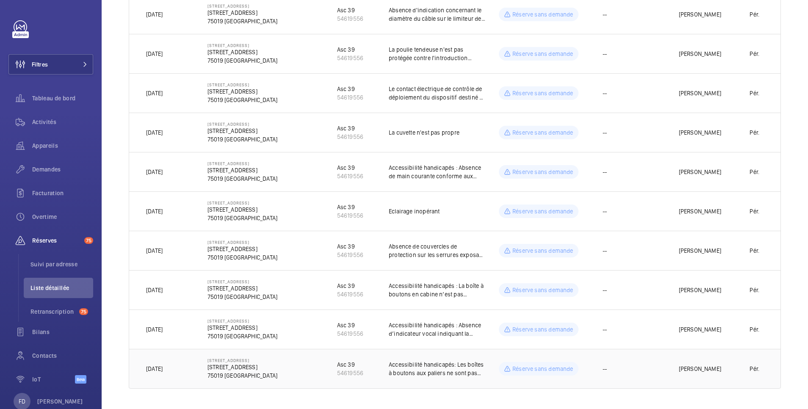
click at [394, 368] on p "Accessibilité handicapés: Les boîtes à boutons aux paliers ne sont pas conforme…" at bounding box center [437, 368] width 97 height 17
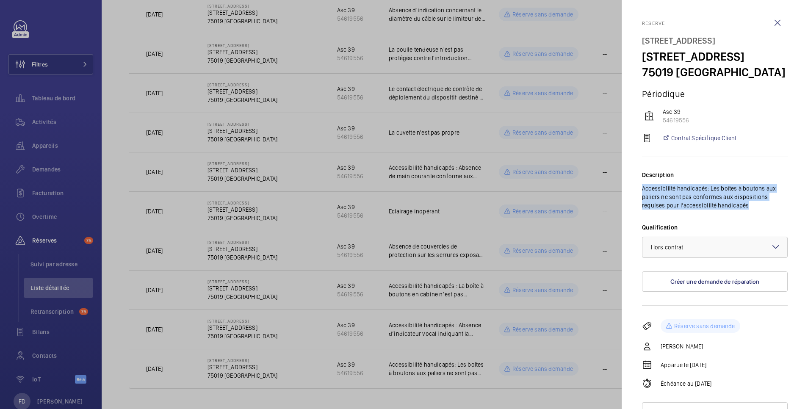
drag, startPoint x: 643, startPoint y: 202, endPoint x: 772, endPoint y: 219, distance: 130.3
click at [772, 210] on p "Accessibilité handicapés: Les boîtes à boutons aux paliers ne sont pas conforme…" at bounding box center [715, 196] width 146 height 25
copy p "Accessibilité handicapés: Les boîtes à boutons aux paliers ne sont pas conforme…"
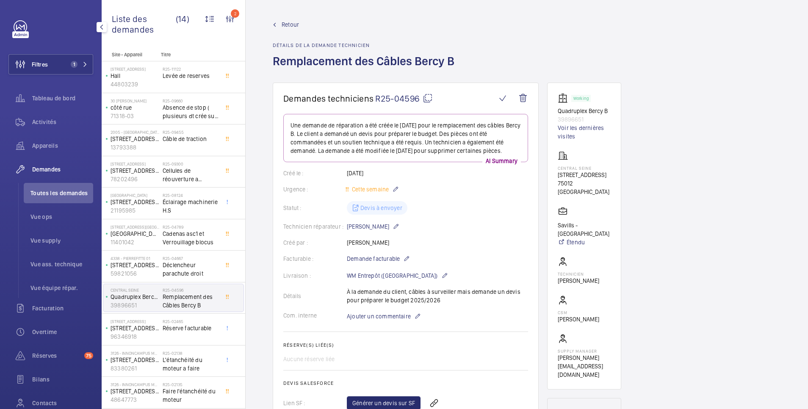
click at [286, 23] on span "Retour" at bounding box center [290, 24] width 17 height 8
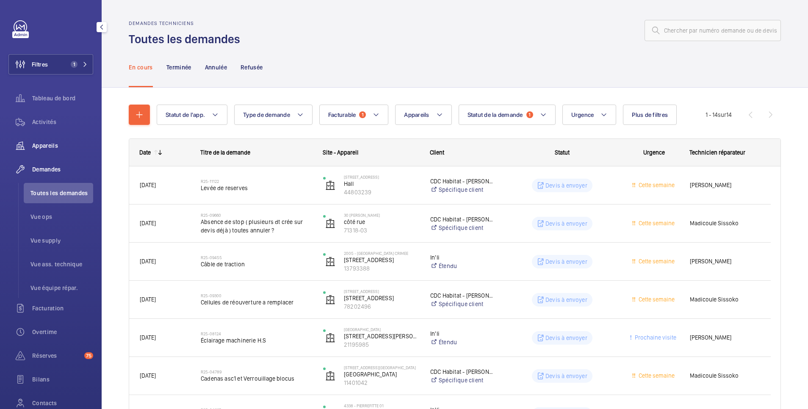
click at [49, 148] on span "Appareils" at bounding box center [62, 145] width 61 height 8
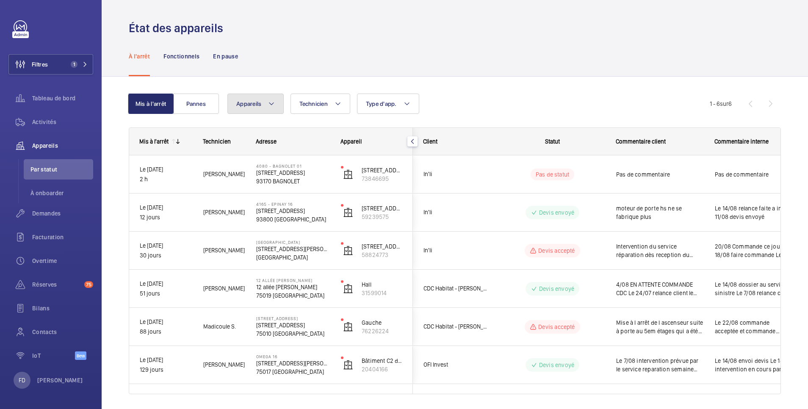
click at [249, 105] on span "Appareils" at bounding box center [248, 103] width 25 height 7
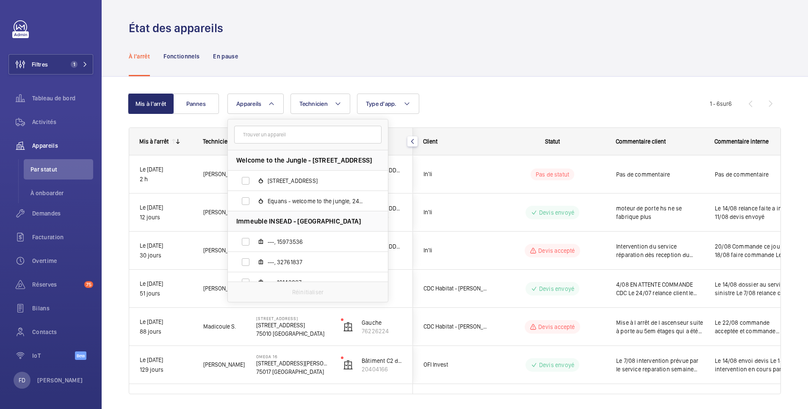
click at [260, 133] on input "text" at bounding box center [307, 135] width 147 height 18
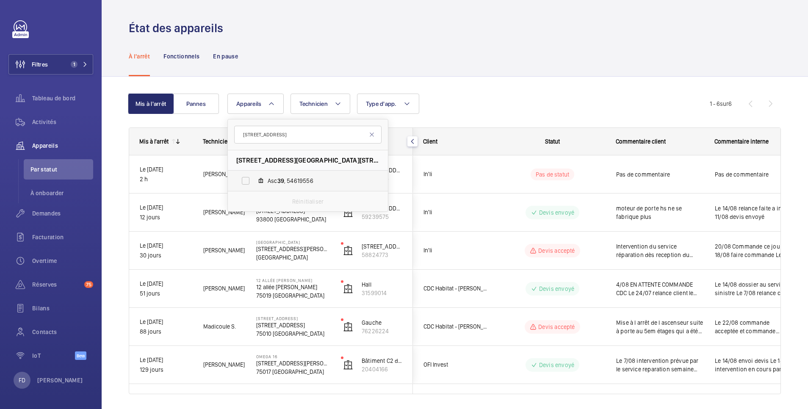
type input "[STREET_ADDRESS]"
click at [250, 184] on label "Asc 39 , 54619556" at bounding box center [301, 181] width 147 height 20
click at [250, 184] on input "Asc 39 , 54619556" at bounding box center [245, 180] width 17 height 17
checkbox input "true"
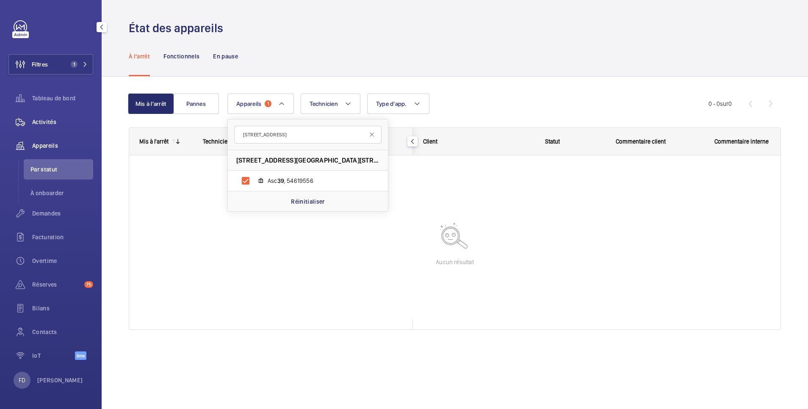
click at [52, 121] on span "Activités" at bounding box center [62, 122] width 61 height 8
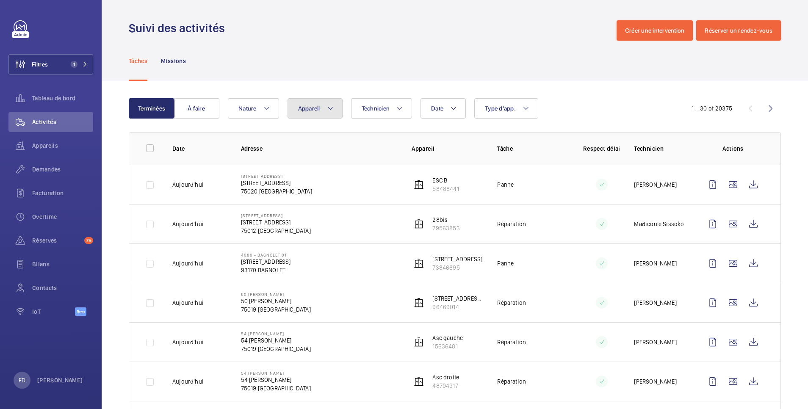
click at [315, 113] on button "Appareil" at bounding box center [315, 108] width 55 height 20
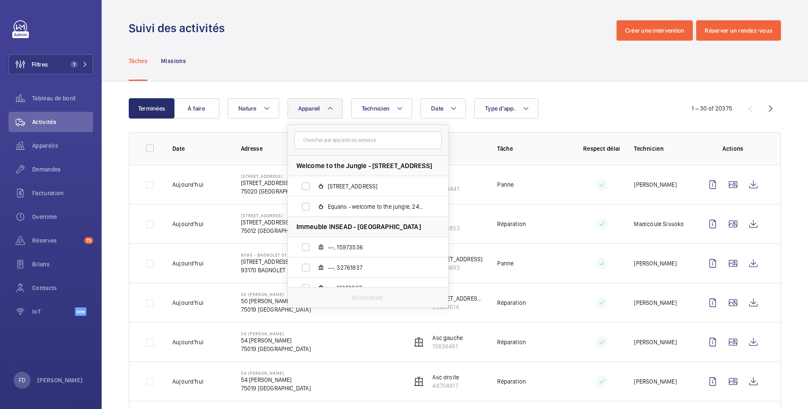
click at [319, 143] on input "text" at bounding box center [367, 140] width 147 height 18
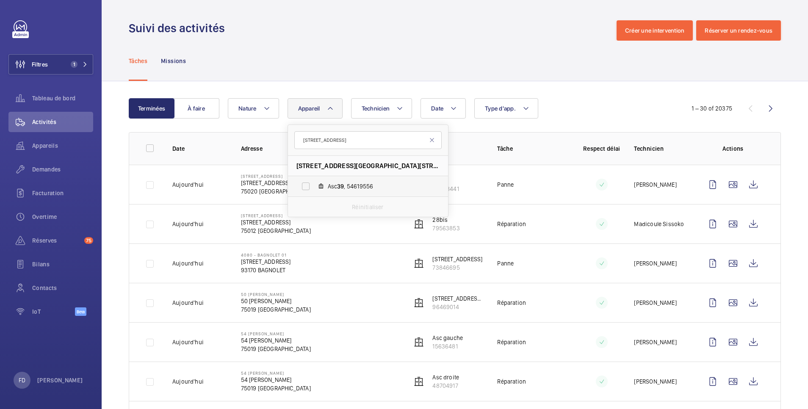
type input "[STREET_ADDRESS]"
click at [307, 188] on label "Asc 39 , 54619556" at bounding box center [361, 186] width 147 height 20
click at [307, 188] on input "Asc 39 , 54619556" at bounding box center [305, 186] width 17 height 17
checkbox input "true"
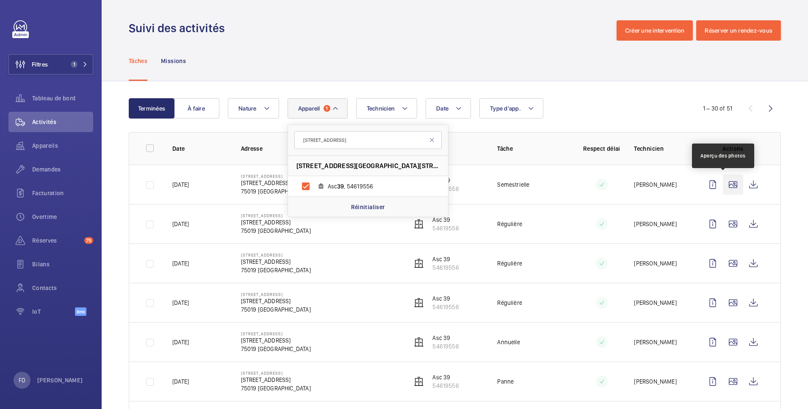
click at [723, 185] on wm-front-icon-button at bounding box center [733, 184] width 20 height 20
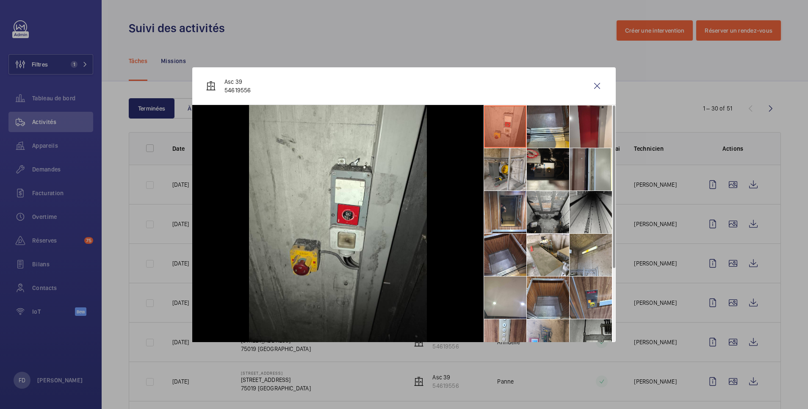
click at [506, 178] on li at bounding box center [505, 169] width 42 height 42
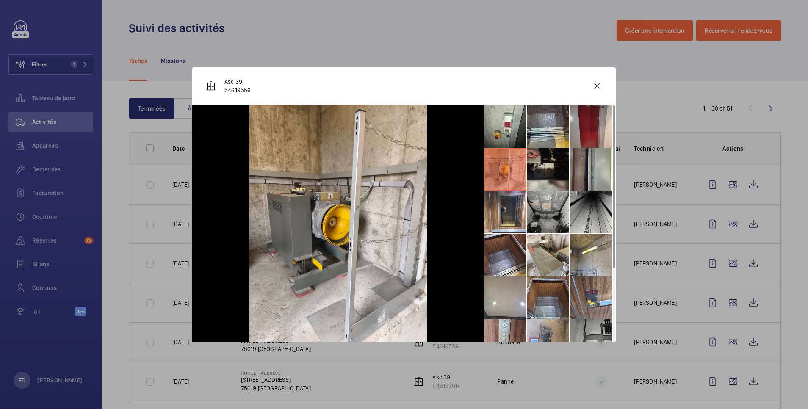
click at [545, 181] on li at bounding box center [548, 169] width 42 height 42
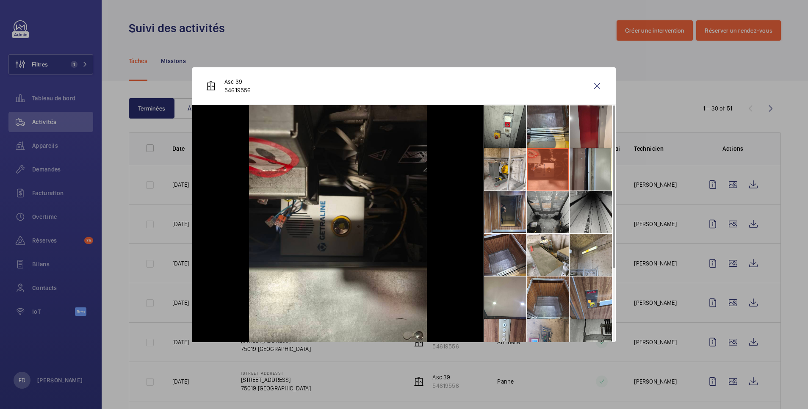
click at [508, 218] on li at bounding box center [505, 212] width 42 height 42
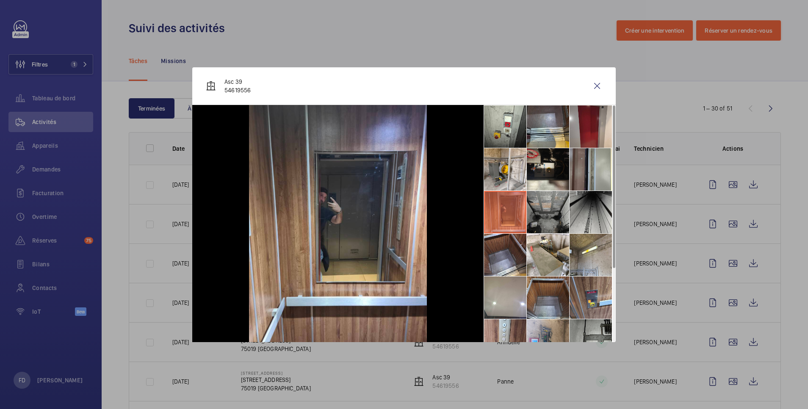
click at [548, 215] on li at bounding box center [548, 212] width 42 height 42
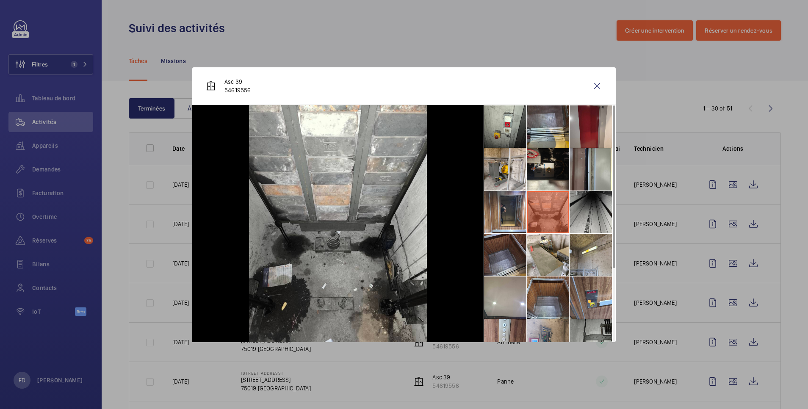
click at [510, 254] on li at bounding box center [505, 255] width 42 height 42
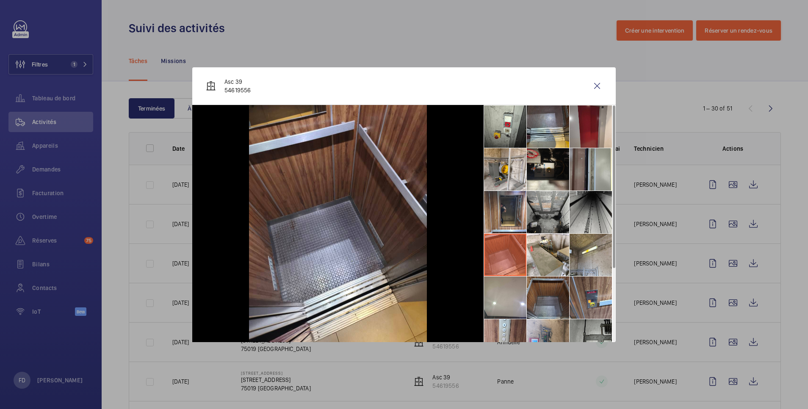
click at [549, 287] on li at bounding box center [548, 298] width 42 height 42
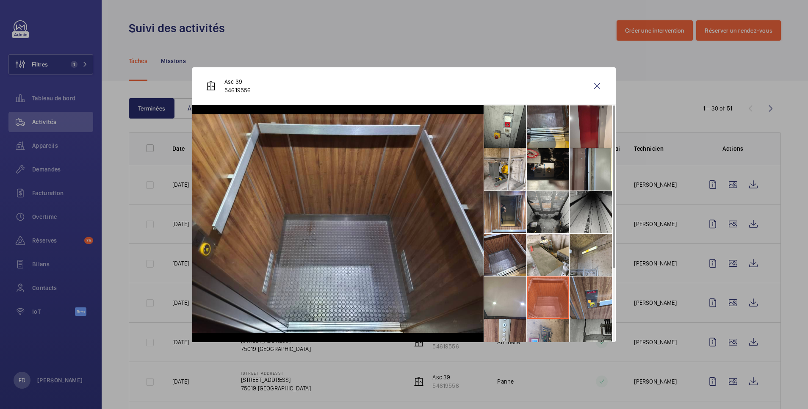
scroll to position [105, 0]
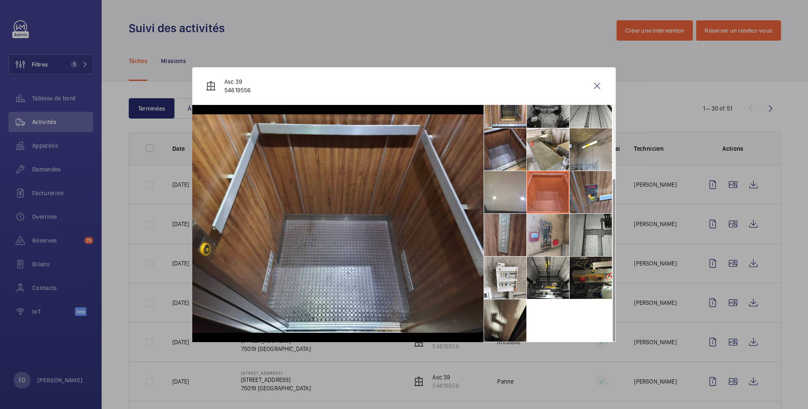
click at [513, 237] on li at bounding box center [505, 235] width 42 height 42
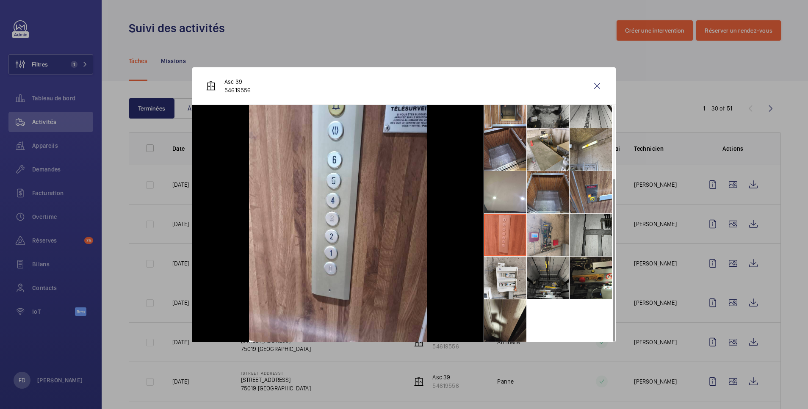
click at [547, 269] on li at bounding box center [548, 278] width 42 height 42
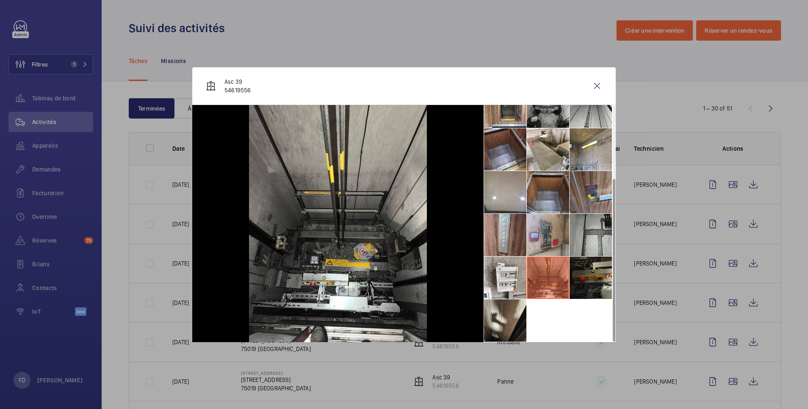
click at [592, 270] on li at bounding box center [591, 278] width 42 height 42
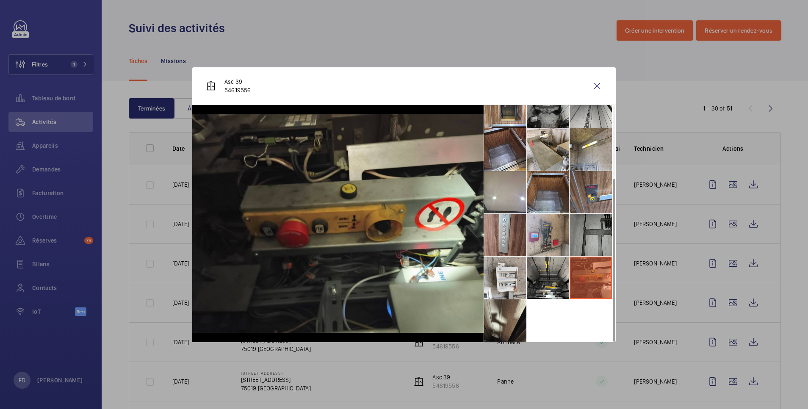
click at [593, 244] on li at bounding box center [591, 235] width 42 height 42
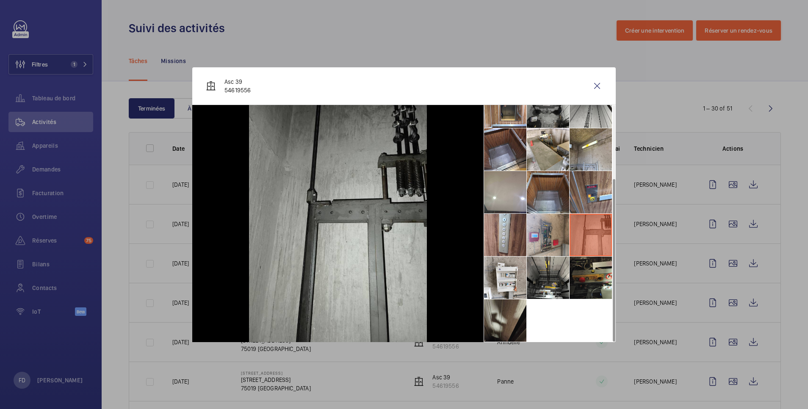
click at [507, 316] on li at bounding box center [505, 320] width 42 height 42
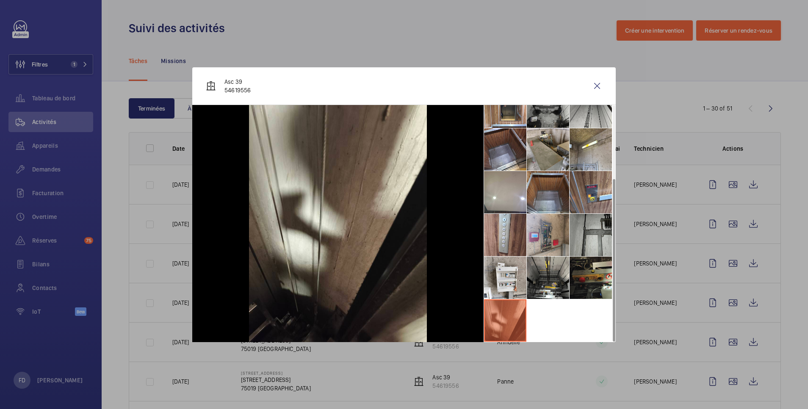
click at [557, 151] on li at bounding box center [548, 149] width 42 height 42
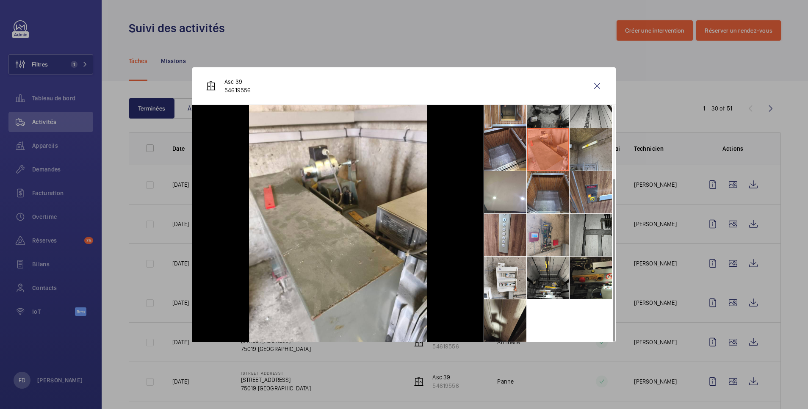
click at [586, 152] on li at bounding box center [591, 149] width 42 height 42
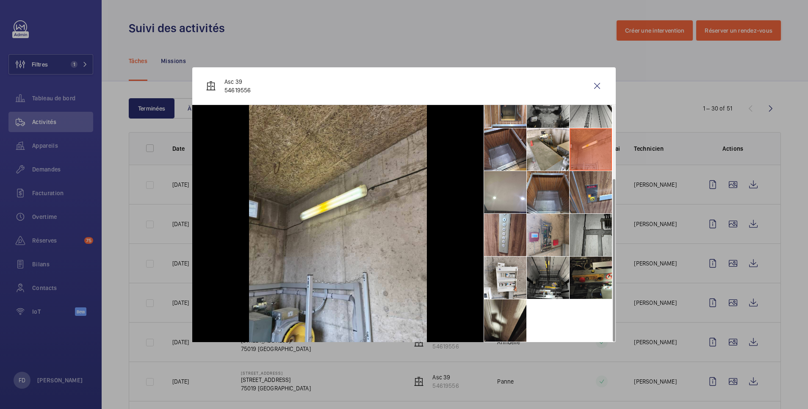
scroll to position [0, 0]
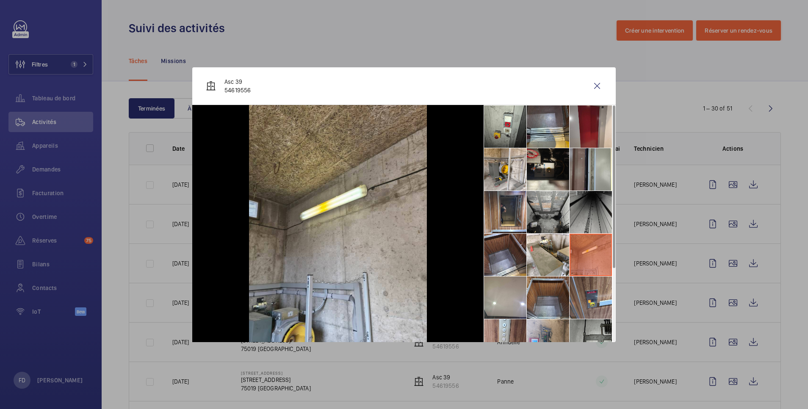
click at [582, 216] on li at bounding box center [591, 212] width 42 height 42
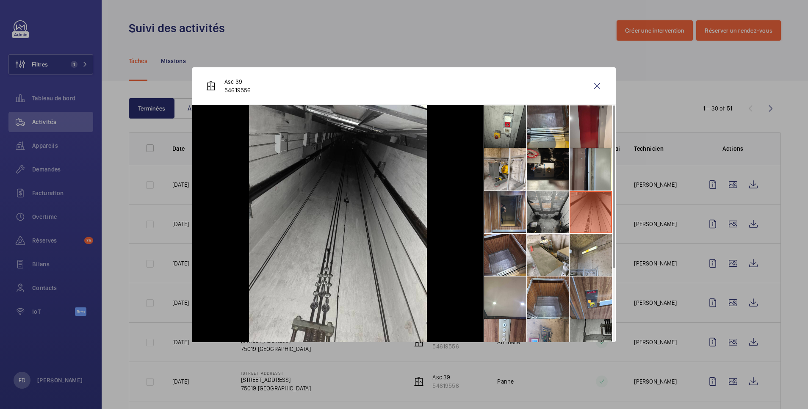
click at [516, 210] on li at bounding box center [505, 212] width 42 height 42
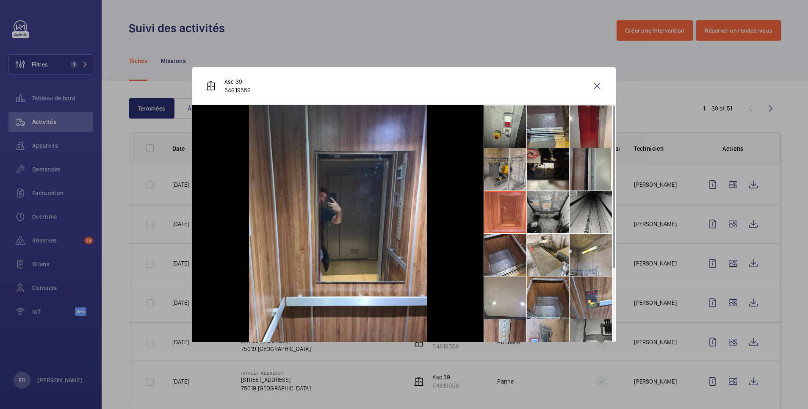
click at [515, 164] on li at bounding box center [505, 169] width 42 height 42
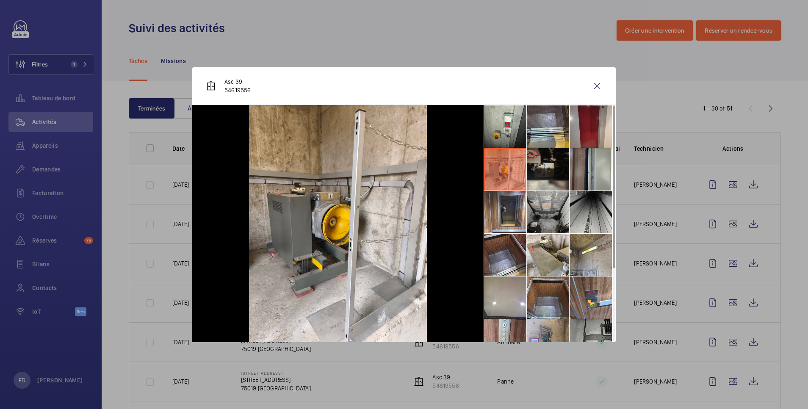
click at [546, 169] on li at bounding box center [548, 169] width 42 height 42
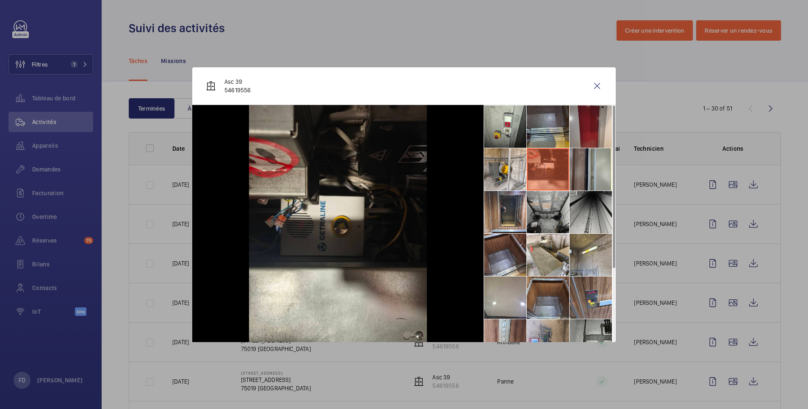
click at [551, 133] on li at bounding box center [548, 126] width 42 height 42
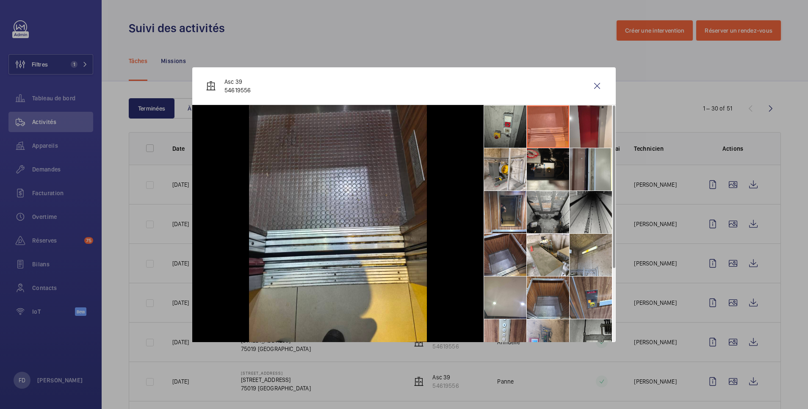
click at [501, 135] on li at bounding box center [505, 126] width 42 height 42
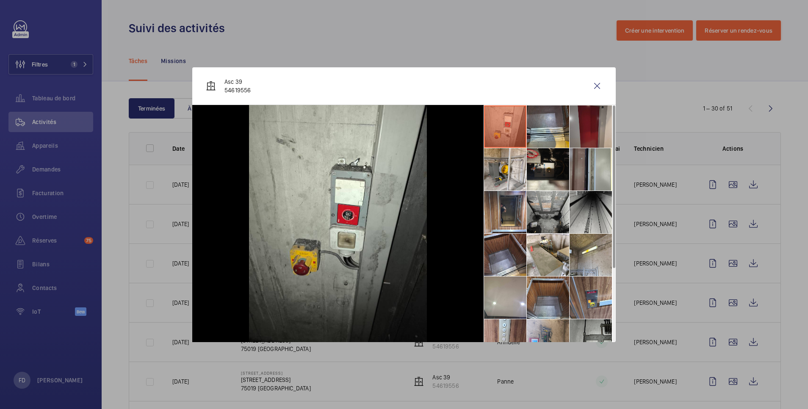
click at [586, 133] on li at bounding box center [591, 126] width 42 height 42
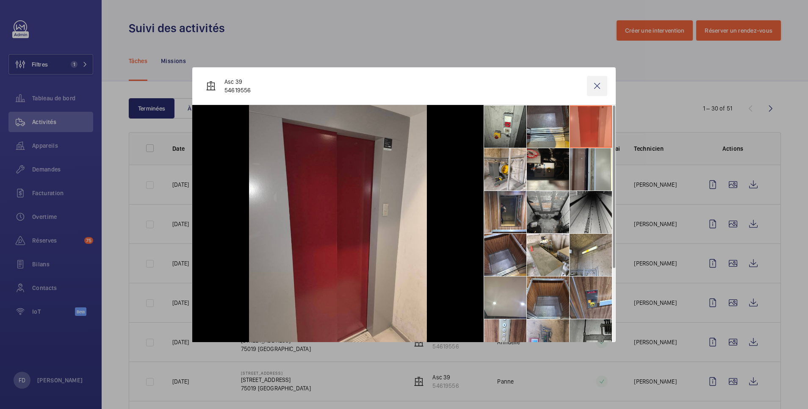
click at [600, 85] on wm-front-icon-button at bounding box center [597, 86] width 20 height 20
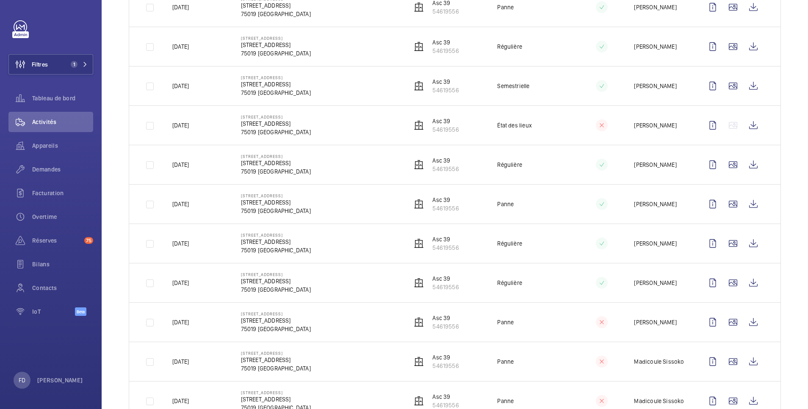
scroll to position [958, 0]
